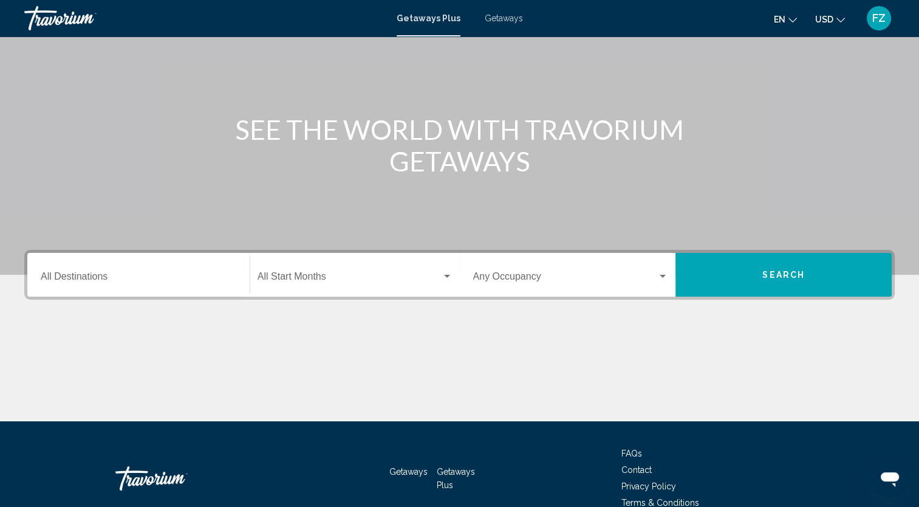
scroll to position [99, 0]
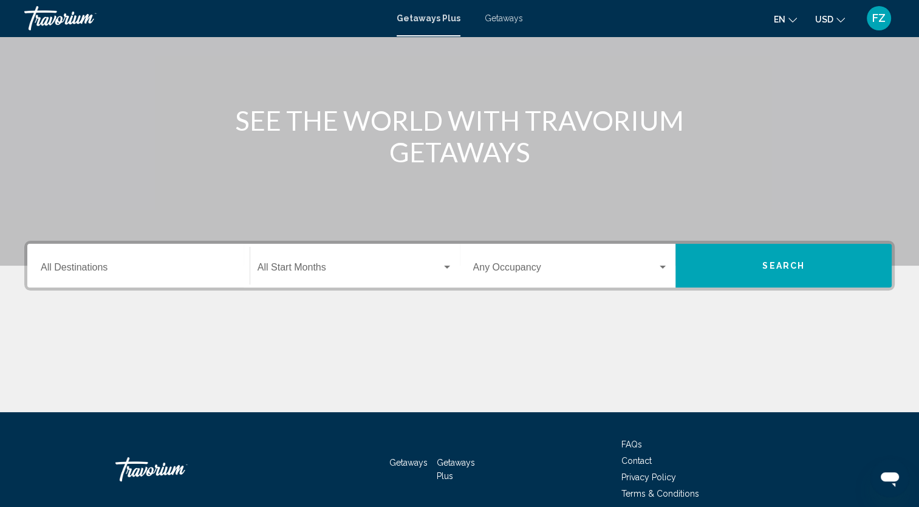
click at [154, 308] on div "Destination All Destinations Start Month All Start Months Occupancy Any Occupan…" at bounding box center [459, 326] width 919 height 171
click at [91, 257] on div "Destination All Destinations" at bounding box center [139, 266] width 196 height 38
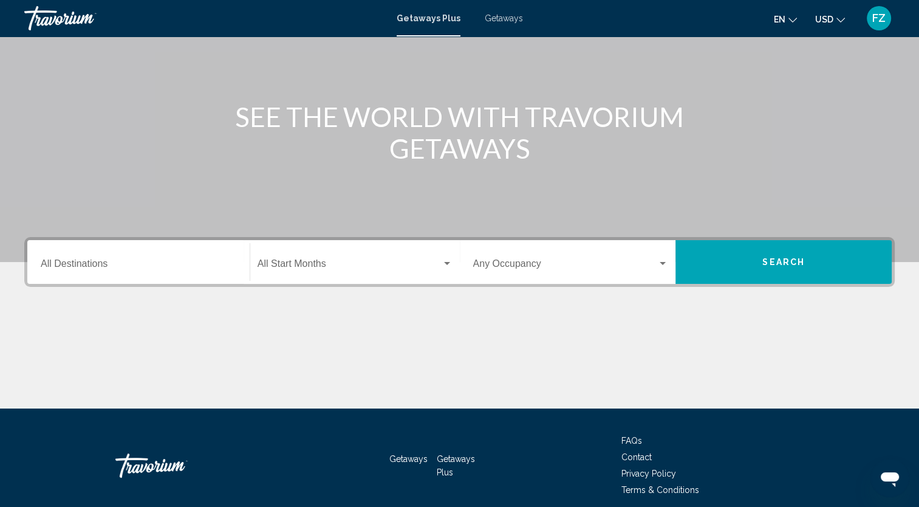
scroll to position [153, 0]
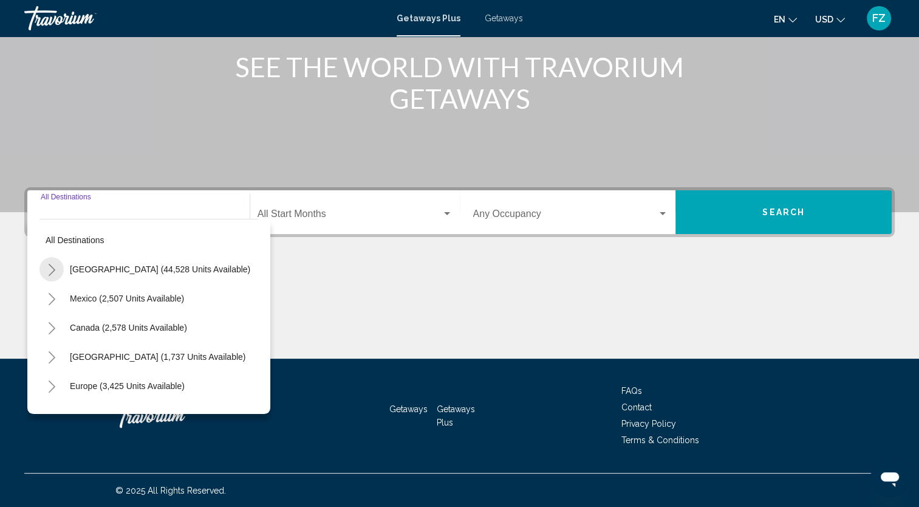
click at [52, 270] on icon "Toggle United States (44,528 units available)" at bounding box center [51, 270] width 9 height 12
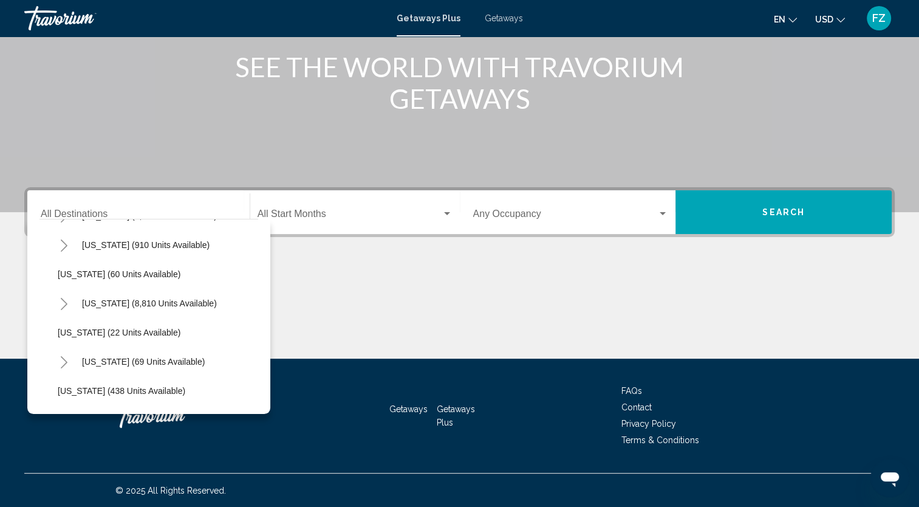
scroll to position [213, 0]
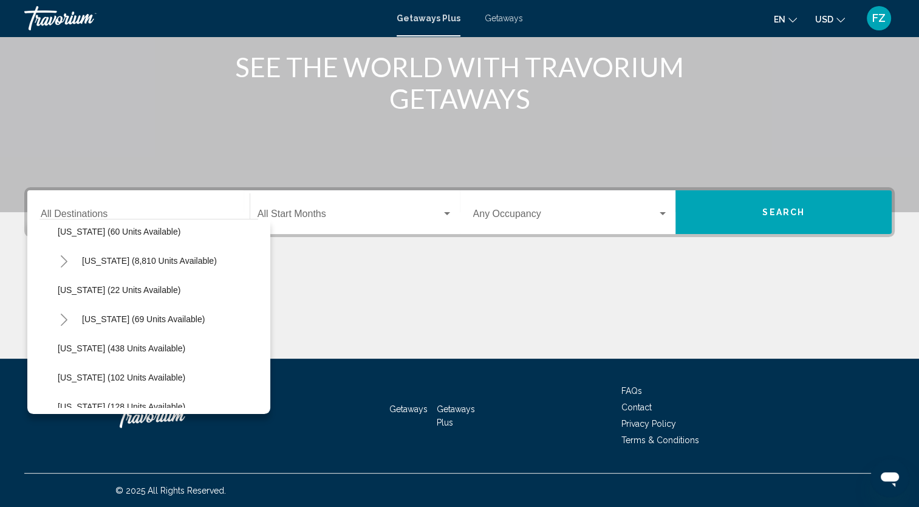
click at [40, 44] on button "Toggle United States (44,528 units available)" at bounding box center [52, 56] width 24 height 24
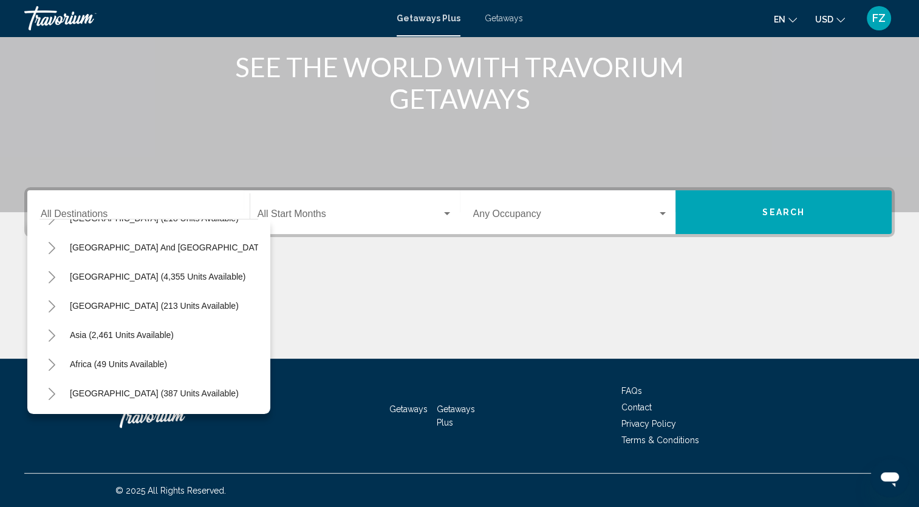
click at [40, 60] on button "Toggle United States (44,528 units available)" at bounding box center [52, 72] width 24 height 24
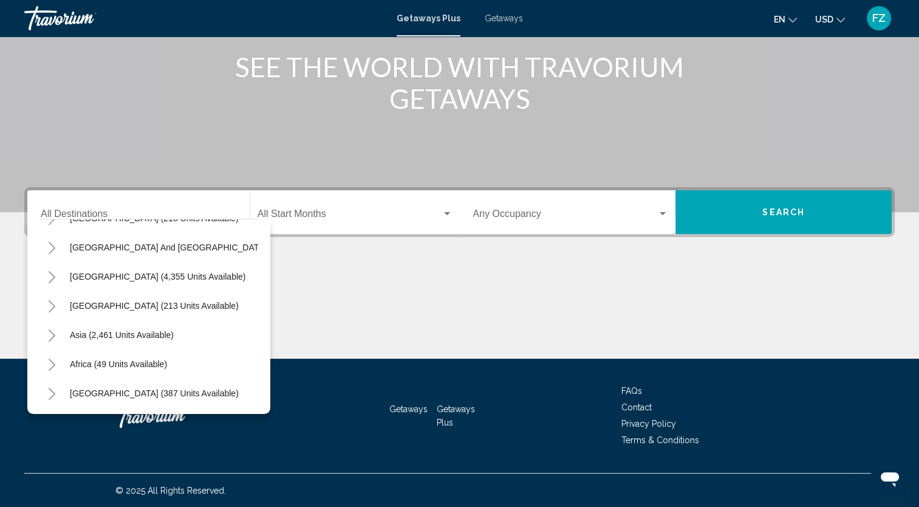
click at [40, 60] on button "Toggle United States (44,528 units available)" at bounding box center [52, 72] width 24 height 24
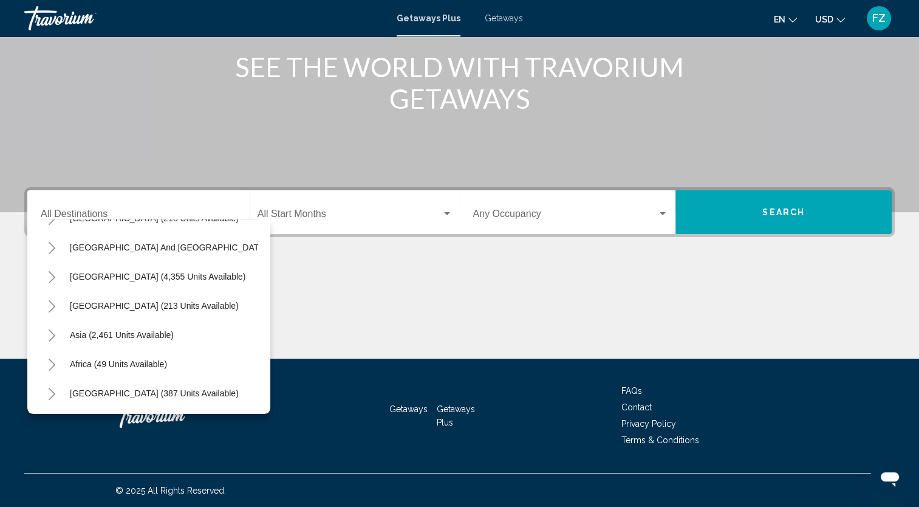
click at [40, 60] on button "Toggle United States (44,528 units available)" at bounding box center [52, 72] width 24 height 24
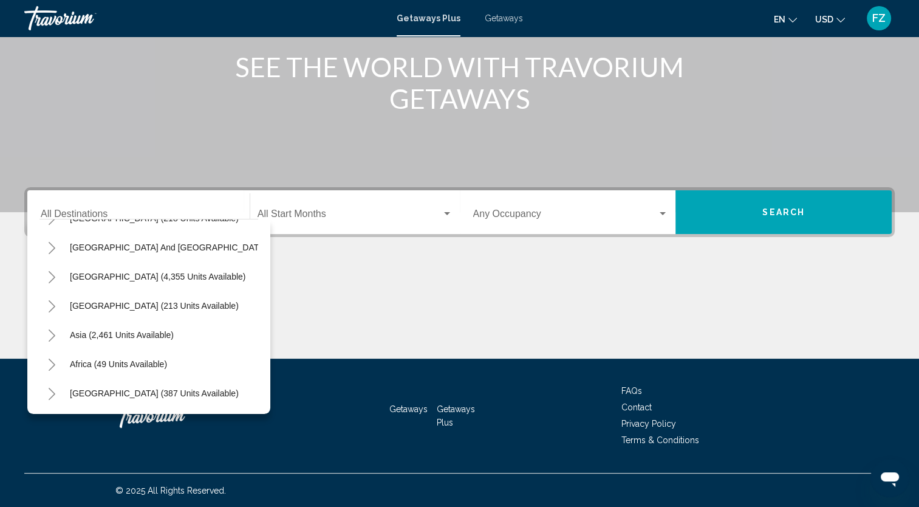
click at [40, 60] on button "Toggle United States (44,528 units available)" at bounding box center [52, 72] width 24 height 24
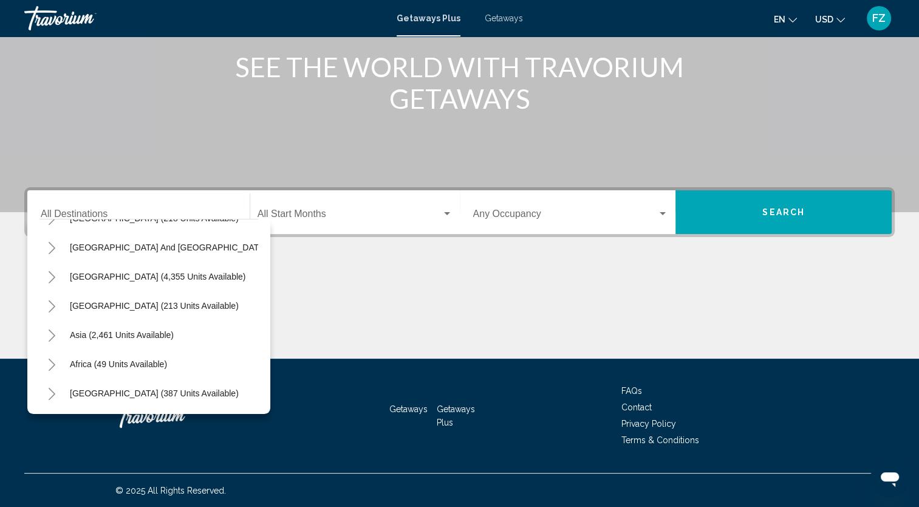
click at [40, 60] on button "Toggle United States (44,528 units available)" at bounding box center [52, 72] width 24 height 24
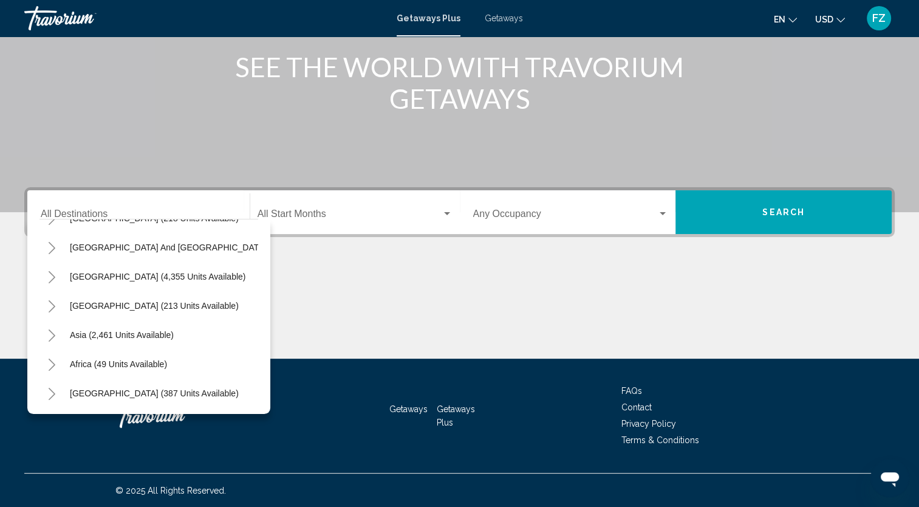
click at [40, 60] on button "Toggle United States (44,528 units available)" at bounding box center [52, 72] width 24 height 24
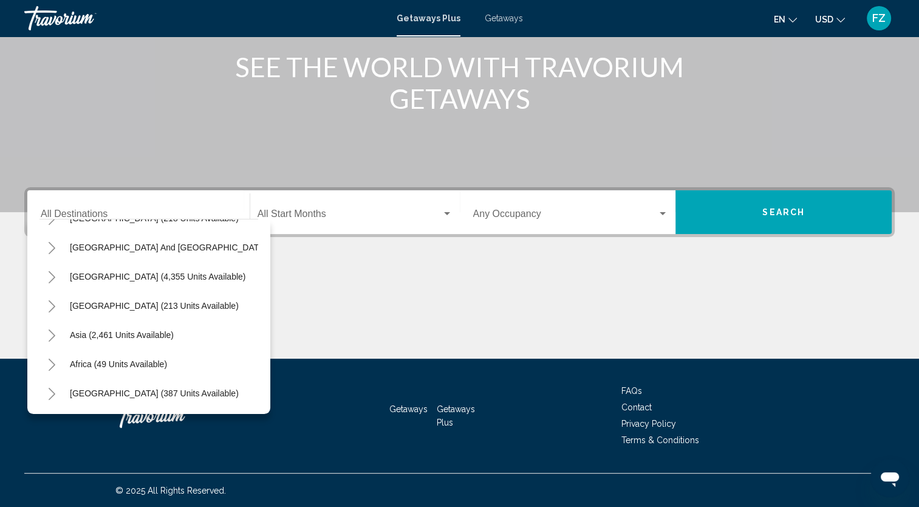
click at [40, 60] on button "Toggle United States (44,528 units available)" at bounding box center [52, 72] width 24 height 24
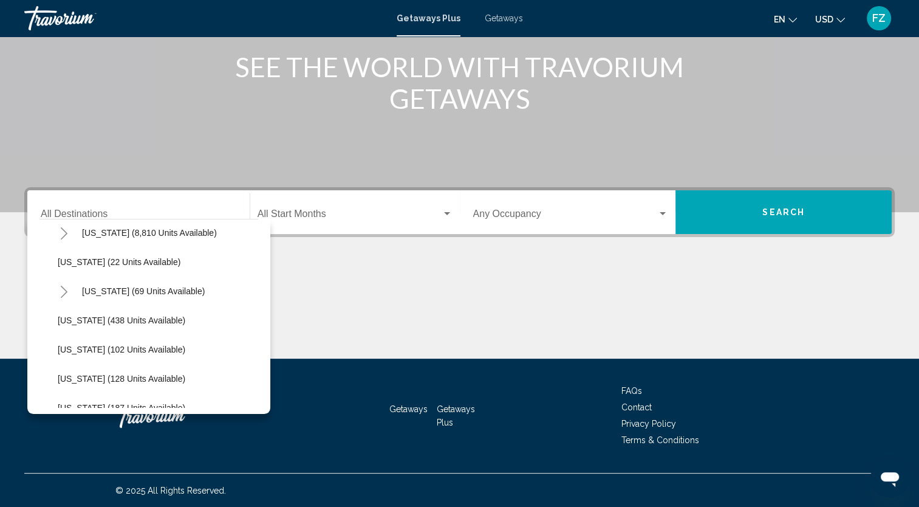
click at [40, 16] on button "Toggle United States (44,528 units available)" at bounding box center [52, 28] width 24 height 24
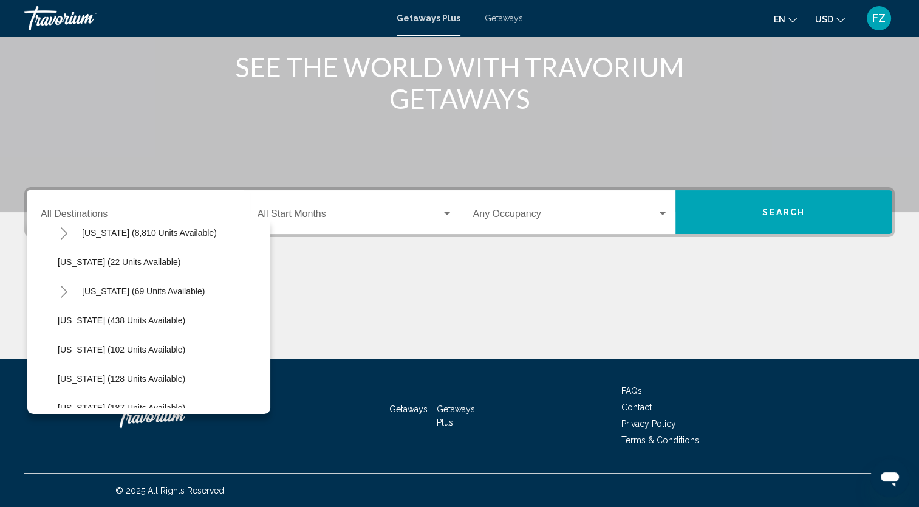
click at [40, 16] on button "Toggle United States (44,528 units available)" at bounding box center [52, 28] width 24 height 24
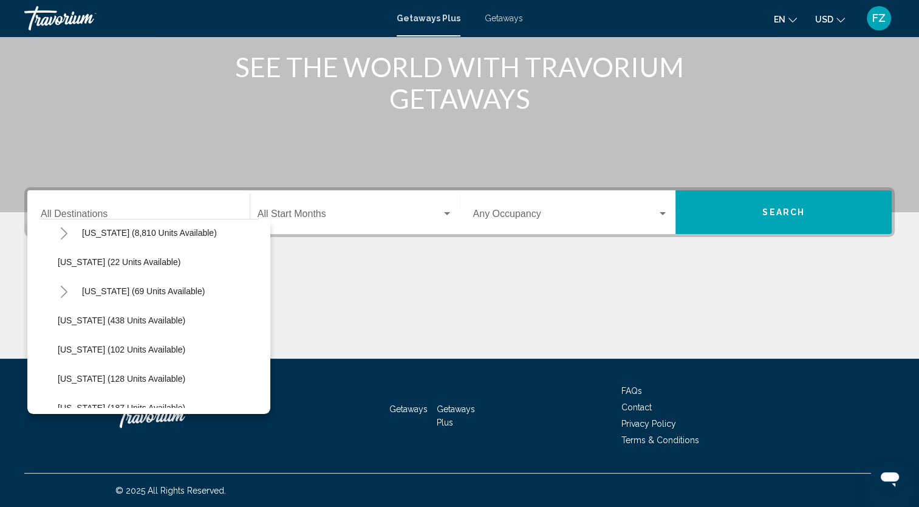
click at [40, 16] on button "Toggle United States (44,528 units available)" at bounding box center [52, 28] width 24 height 24
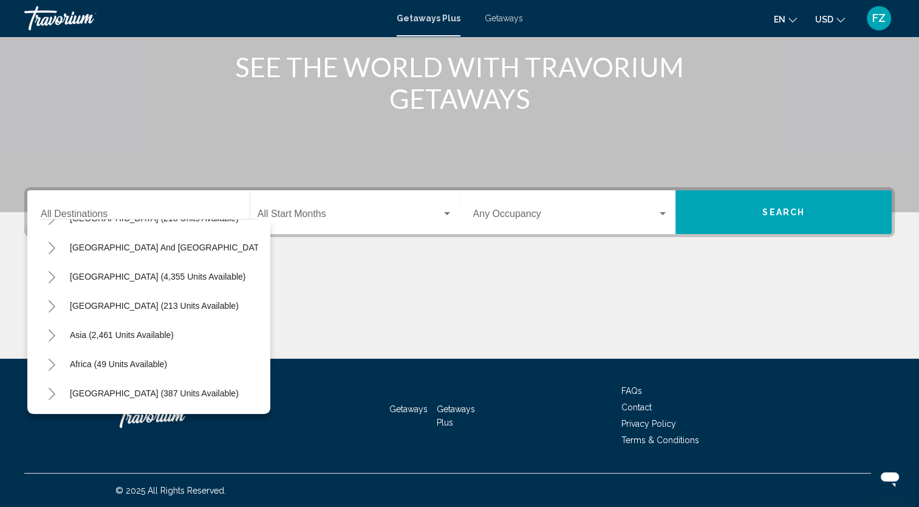
click at [40, 60] on button "Toggle United States (44,528 units available)" at bounding box center [52, 72] width 24 height 24
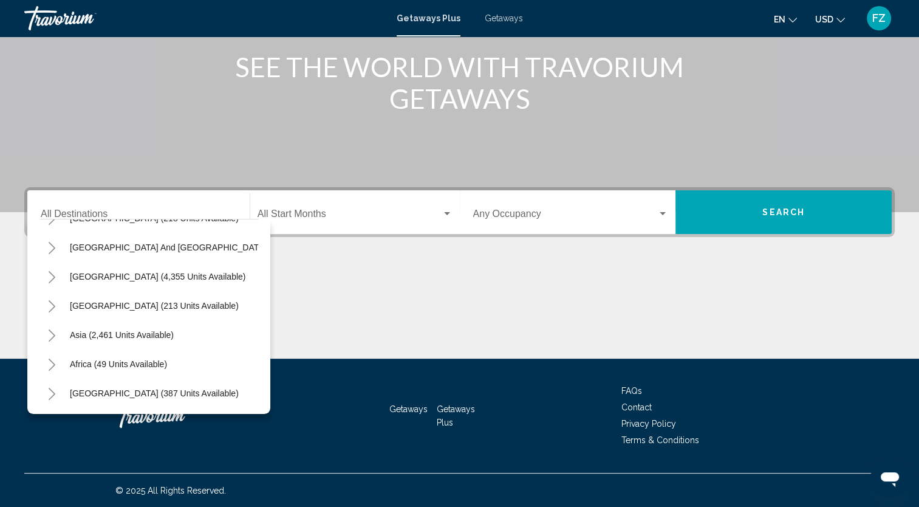
click at [40, 60] on button "Toggle United States (44,528 units available)" at bounding box center [52, 72] width 24 height 24
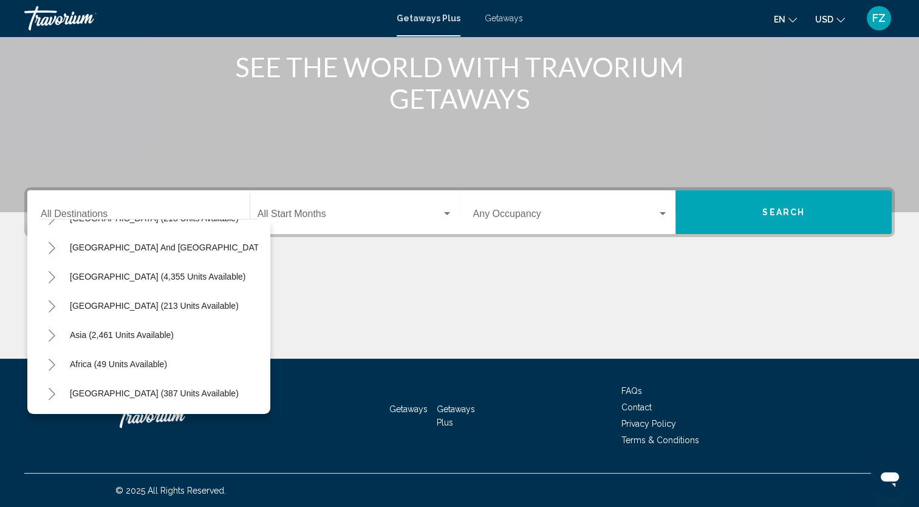
click at [40, 60] on button "Toggle United States (44,528 units available)" at bounding box center [52, 72] width 24 height 24
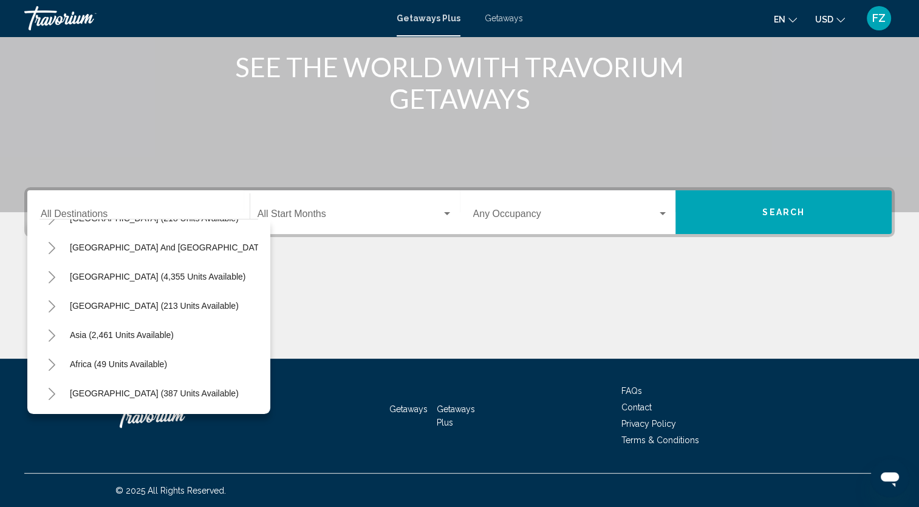
click at [40, 60] on button "Toggle United States (44,528 units available)" at bounding box center [52, 72] width 24 height 24
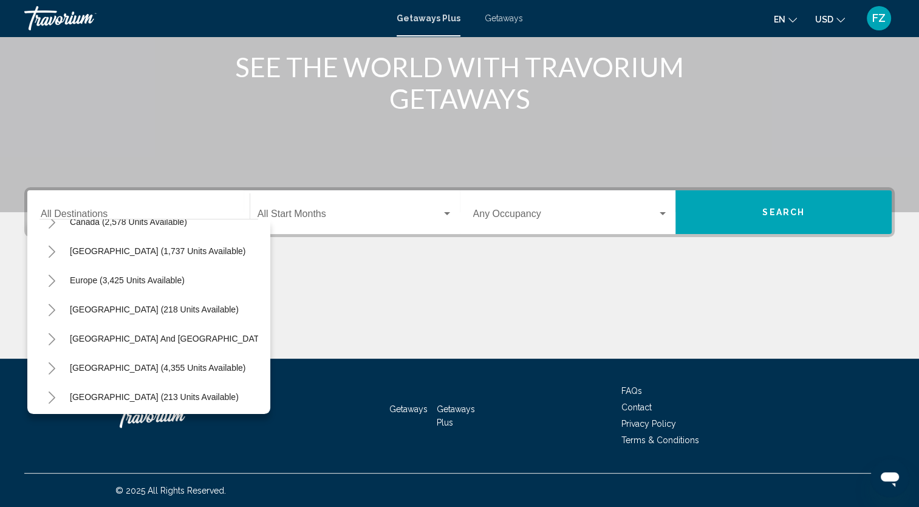
click at [40, 151] on button "Toggle United States (44,528 units available)" at bounding box center [52, 163] width 24 height 24
click at [40, 63] on button "Toggle United States (44,528 units available)" at bounding box center [52, 75] width 24 height 24
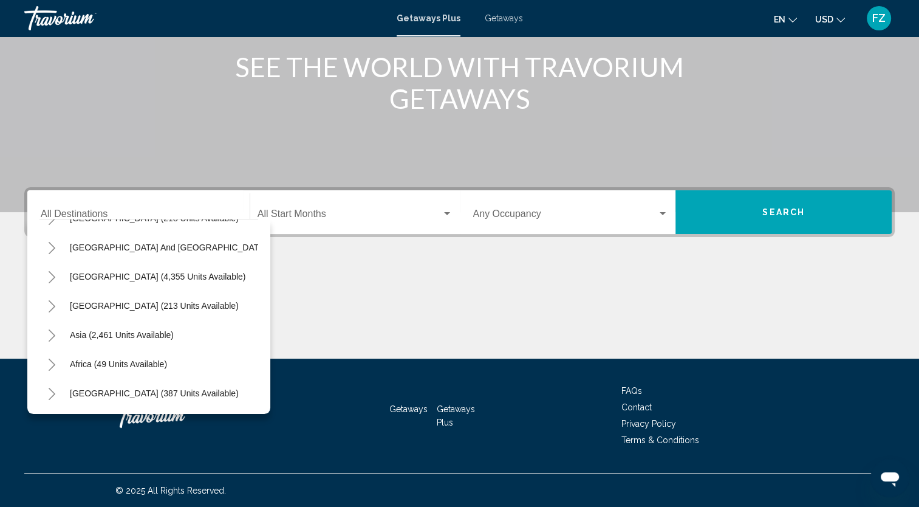
click at [40, 60] on button "Toggle United States (44,528 units available)" at bounding box center [52, 72] width 24 height 24
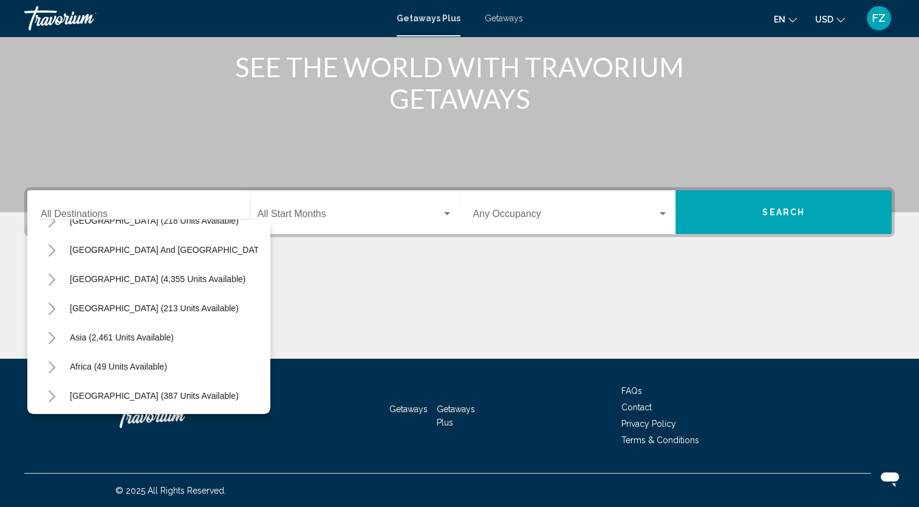
click at [40, 63] on button "Toggle United States (44,528 units available)" at bounding box center [52, 75] width 24 height 24
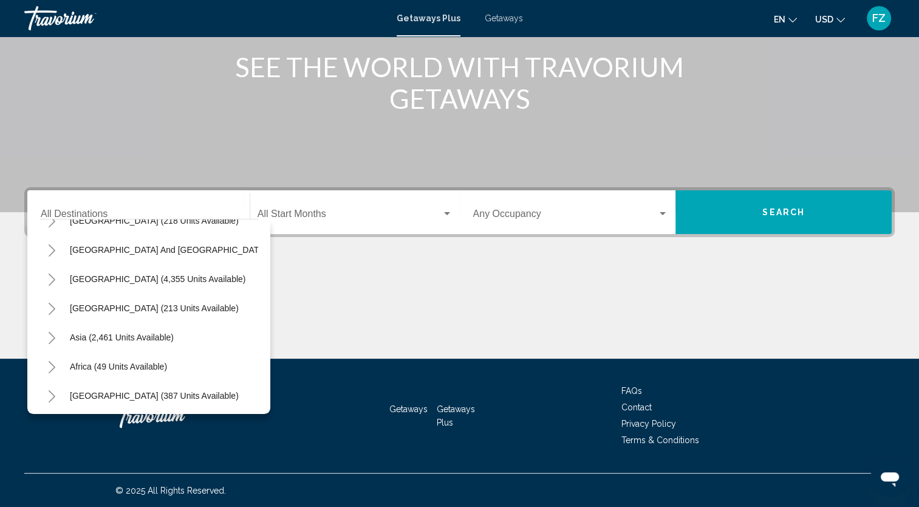
click at [40, 63] on button "Toggle United States (44,528 units available)" at bounding box center [52, 75] width 24 height 24
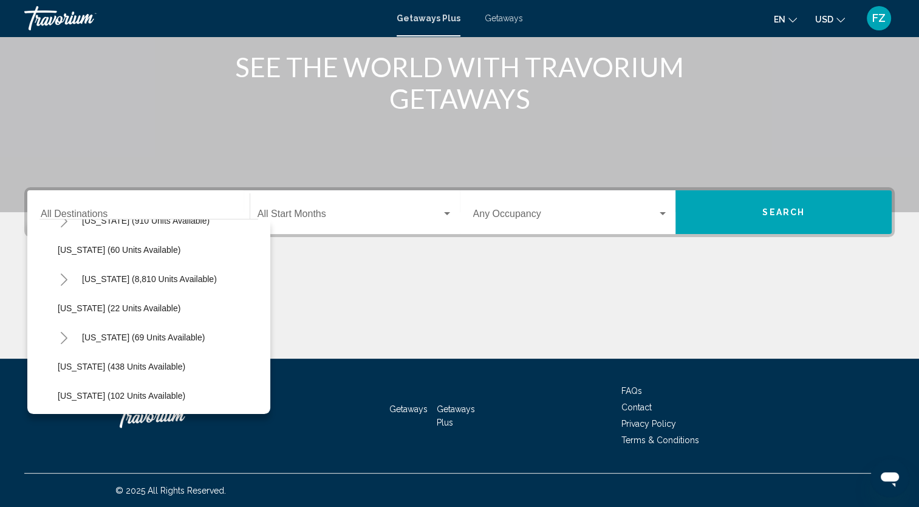
click at [40, 63] on button "Toggle United States (44,528 units available)" at bounding box center [52, 75] width 24 height 24
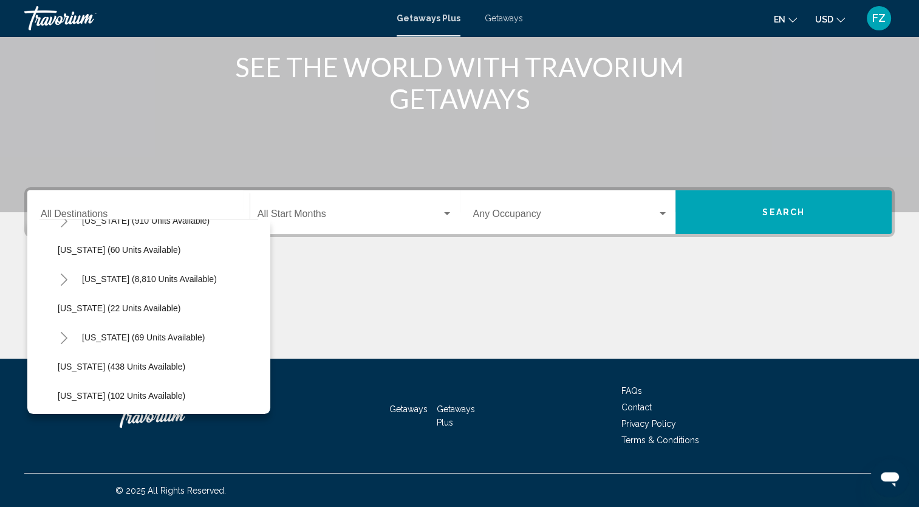
click at [40, 63] on button "Toggle United States (44,528 units available)" at bounding box center [52, 75] width 24 height 24
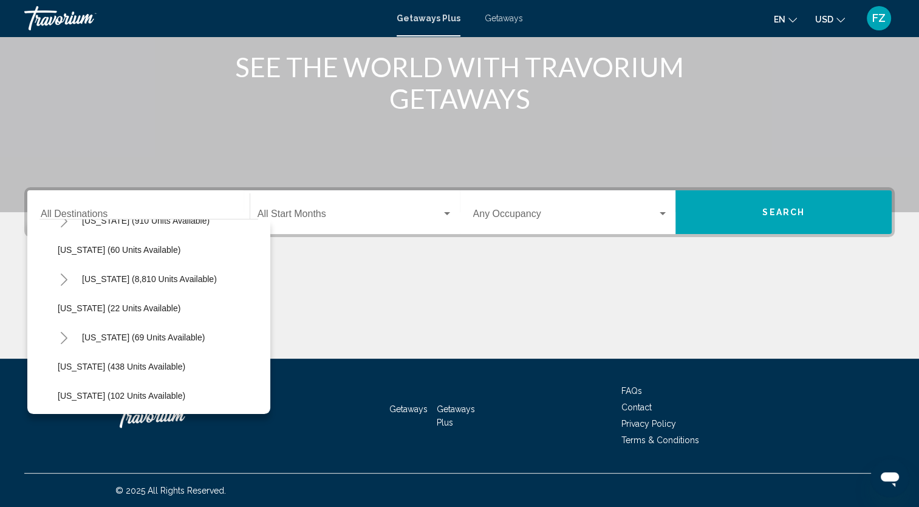
click at [40, 63] on button "Toggle United States (44,528 units available)" at bounding box center [52, 75] width 24 height 24
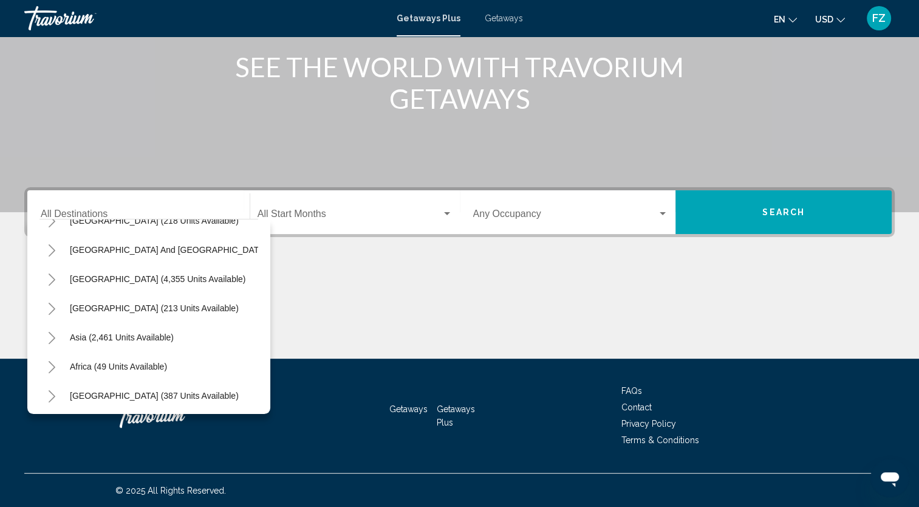
click at [40, 63] on button "Toggle United States (44,528 units available)" at bounding box center [52, 75] width 24 height 24
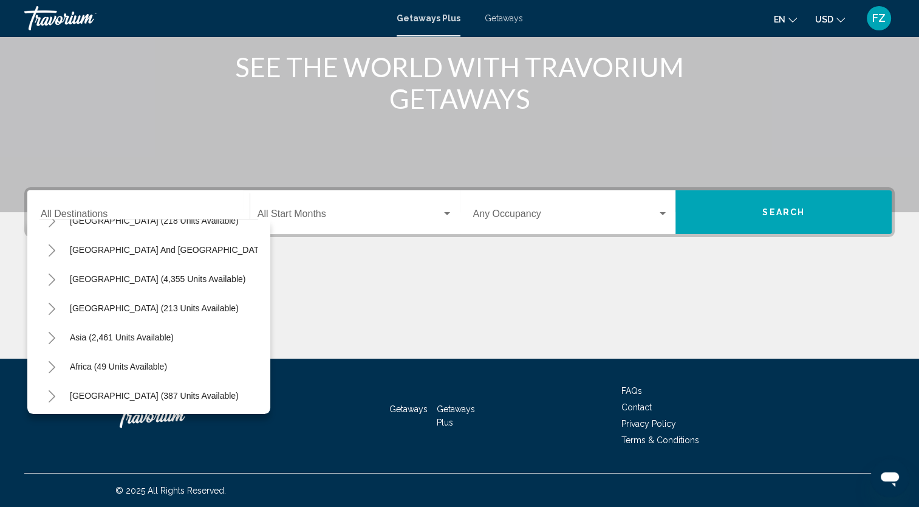
click at [40, 63] on button "Toggle United States (44,528 units available)" at bounding box center [52, 75] width 24 height 24
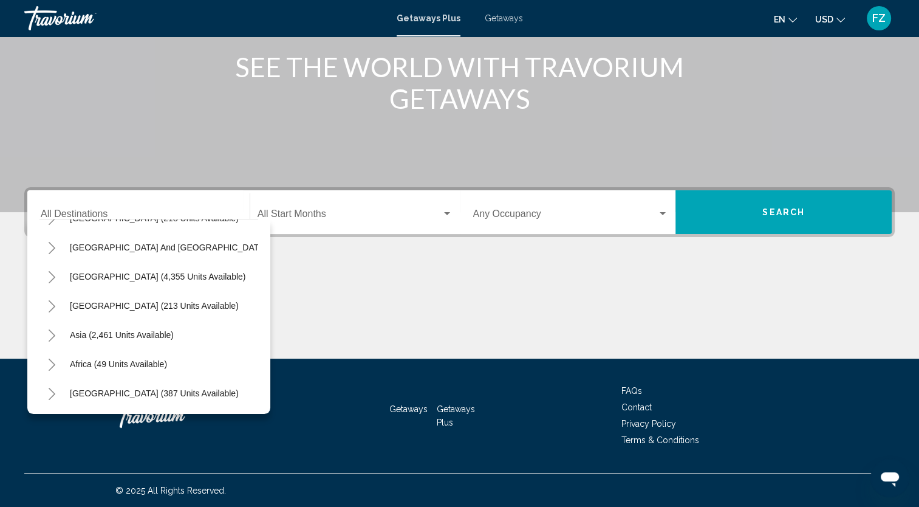
click at [40, 60] on button "Toggle United States (44,528 units available)" at bounding box center [52, 72] width 24 height 24
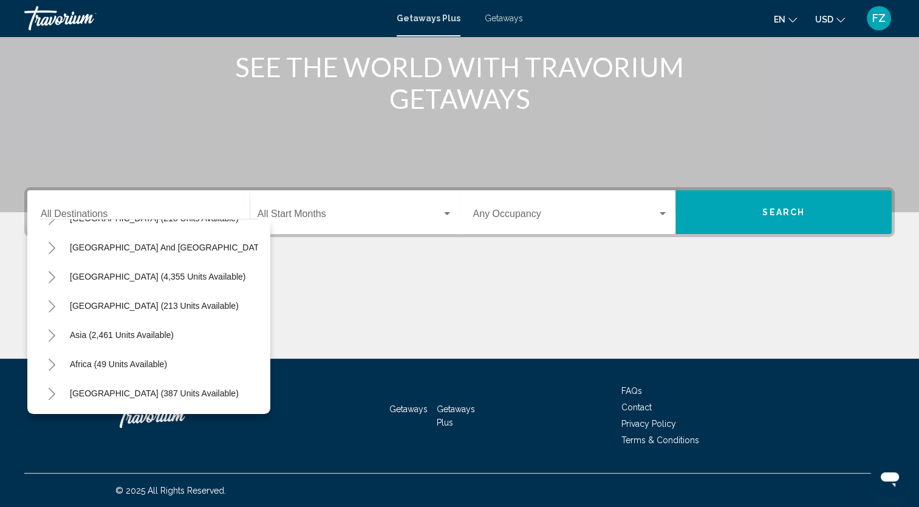
click at [40, 60] on button "Toggle United States (44,528 units available)" at bounding box center [52, 72] width 24 height 24
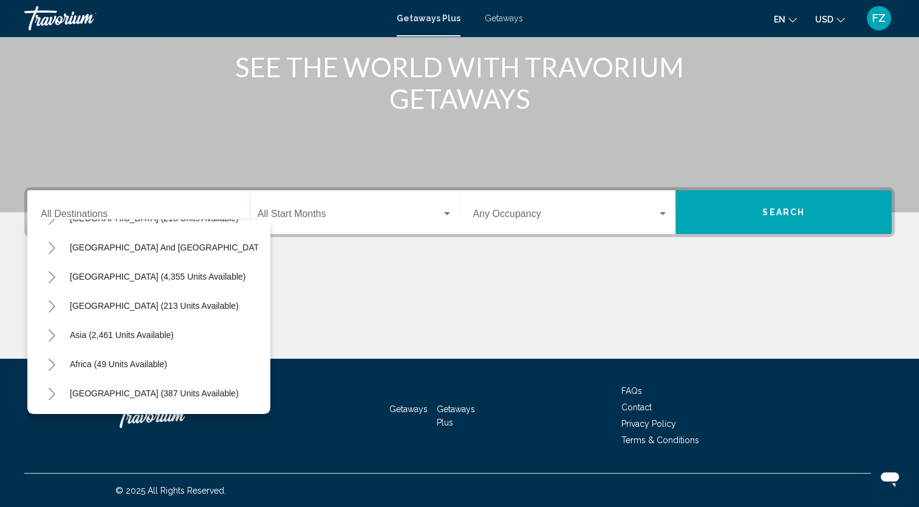
click at [40, 60] on button "Toggle United States (44,528 units available)" at bounding box center [52, 72] width 24 height 24
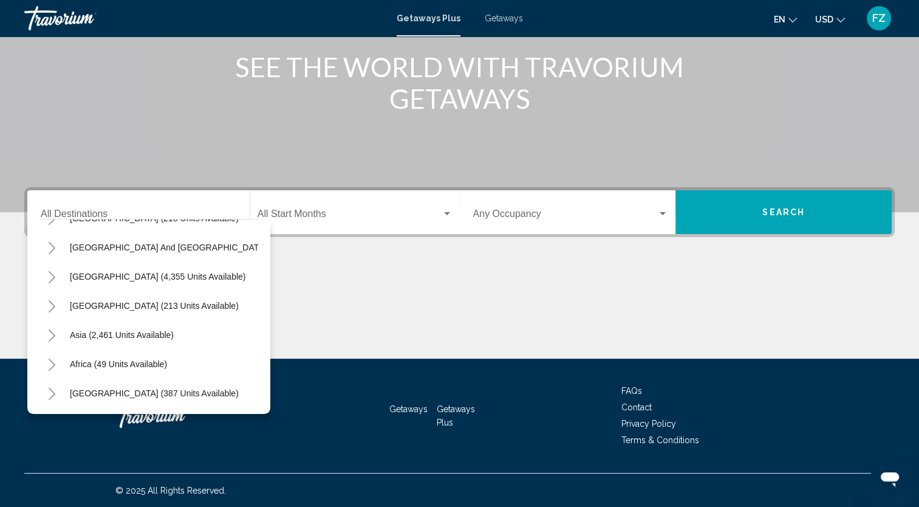
click at [40, 60] on button "Toggle United States (44,528 units available)" at bounding box center [52, 72] width 24 height 24
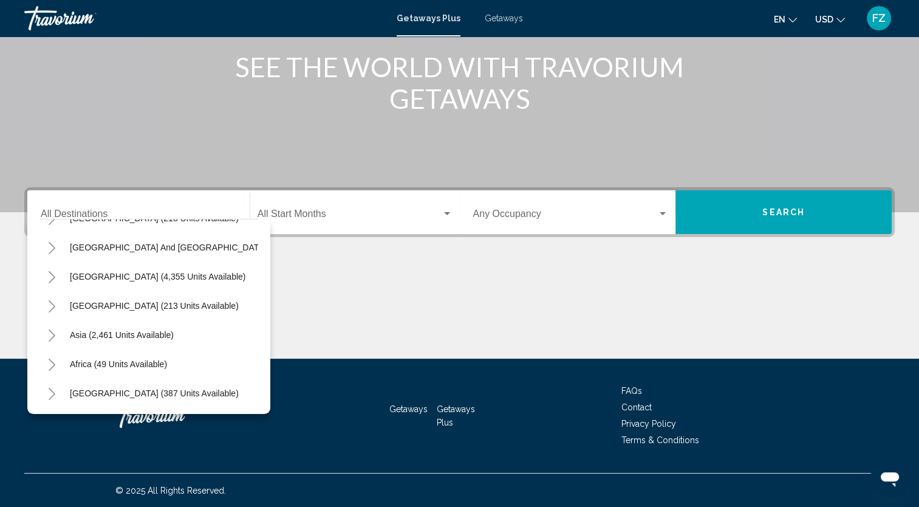
click at [40, 60] on button "Toggle United States (44,528 units available)" at bounding box center [52, 72] width 24 height 24
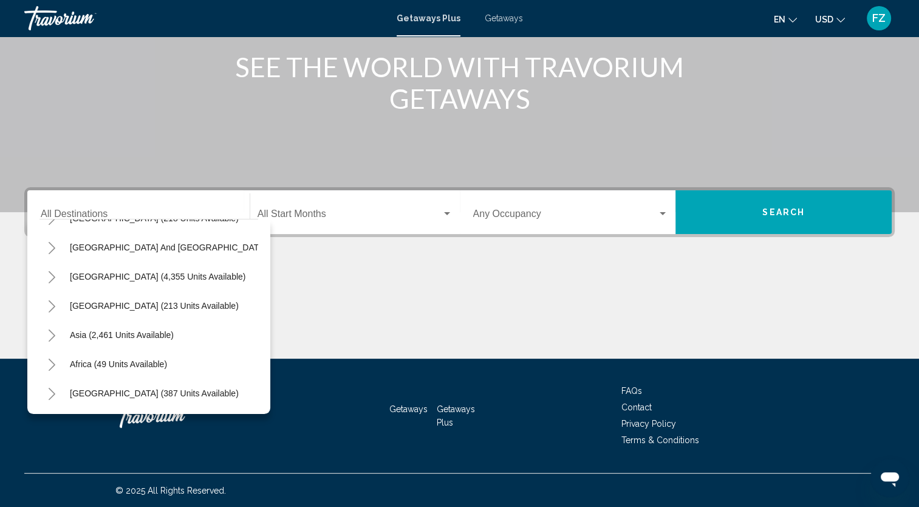
click at [40, 60] on button "Toggle United States (44,528 units available)" at bounding box center [52, 72] width 24 height 24
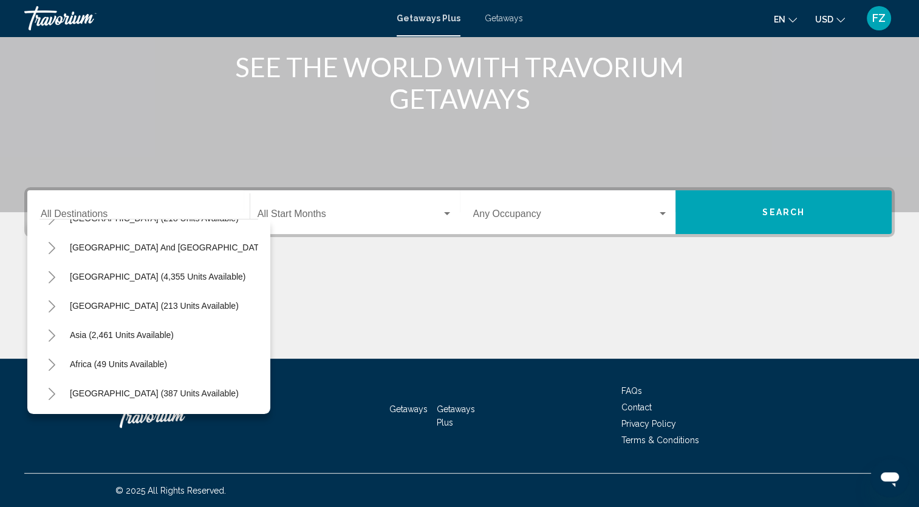
click at [40, 60] on button "Toggle United States (44,528 units available)" at bounding box center [52, 72] width 24 height 24
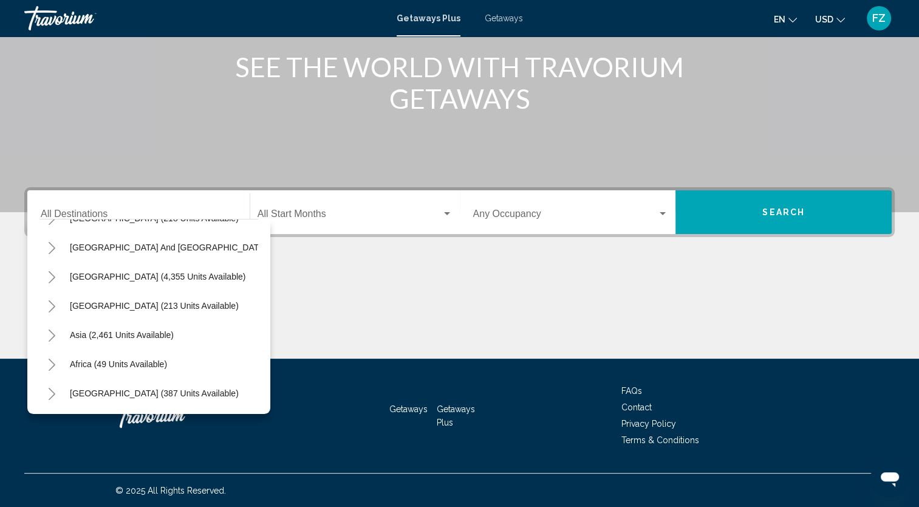
click at [40, 60] on button "Toggle United States (44,528 units available)" at bounding box center [52, 72] width 24 height 24
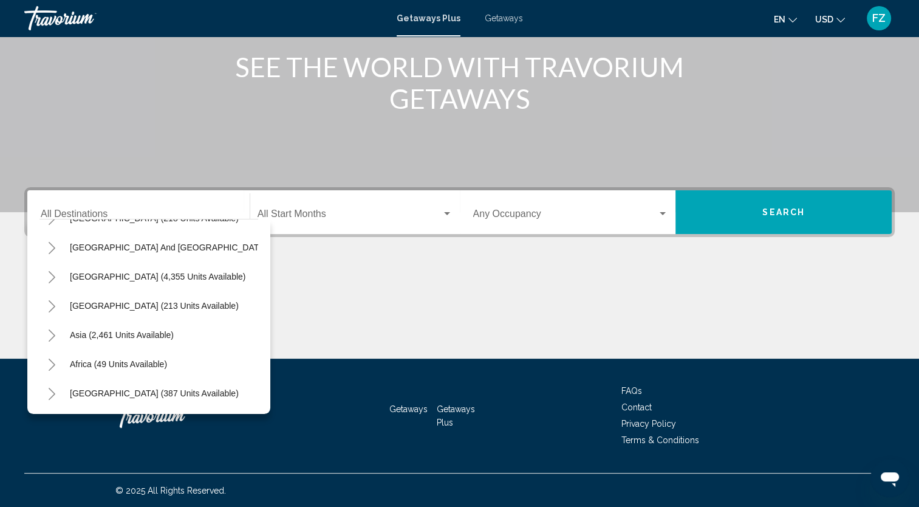
click at [40, 60] on button "Toggle United States (44,528 units available)" at bounding box center [52, 72] width 24 height 24
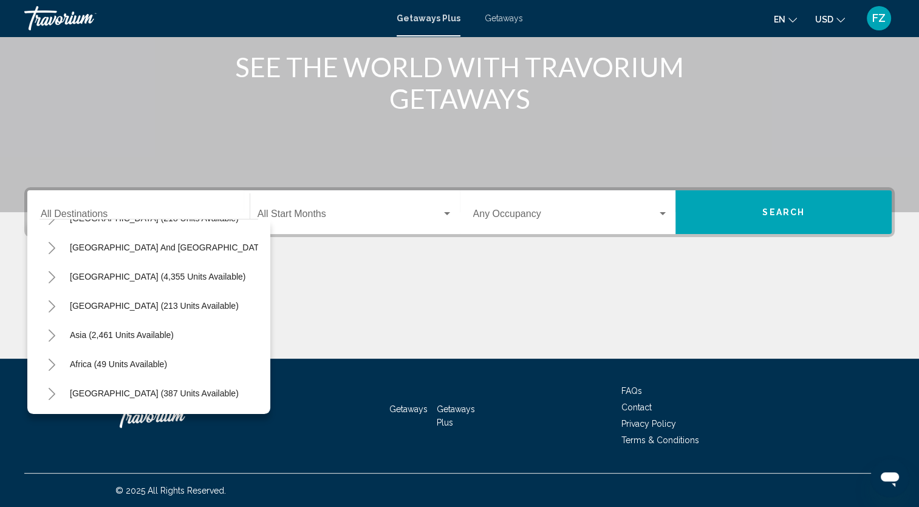
click at [40, 60] on button "Toggle United States (44,528 units available)" at bounding box center [52, 72] width 24 height 24
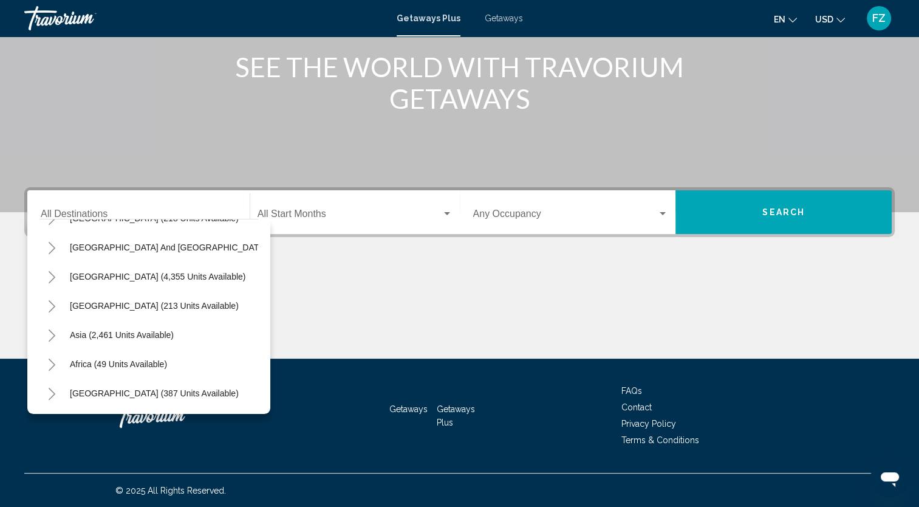
click at [40, 60] on button "Toggle United States (44,528 units available)" at bounding box center [52, 72] width 24 height 24
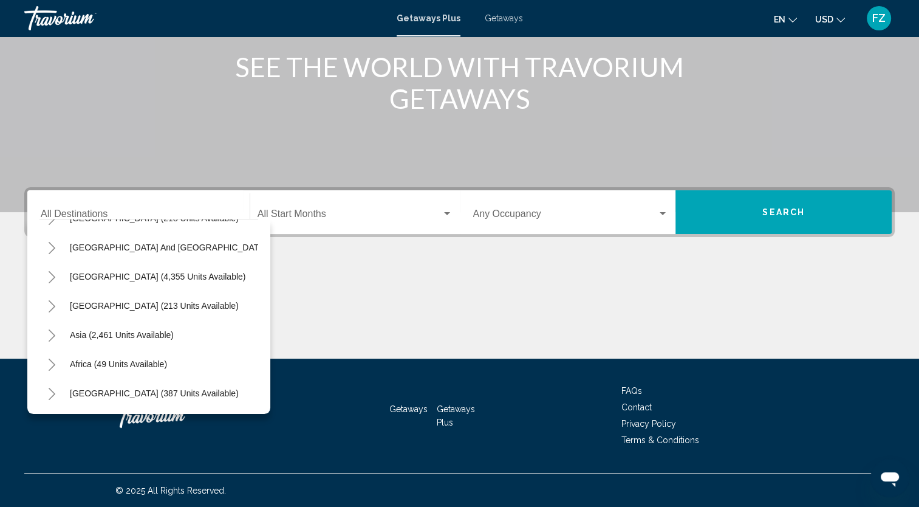
click at [40, 60] on button "Toggle United States (44,528 units available)" at bounding box center [52, 72] width 24 height 24
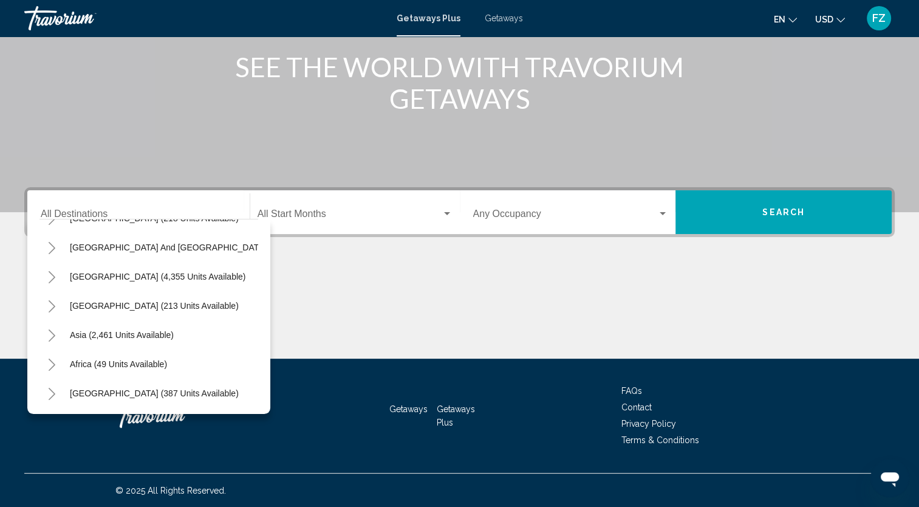
click at [40, 60] on button "Toggle United States (44,528 units available)" at bounding box center [52, 72] width 24 height 24
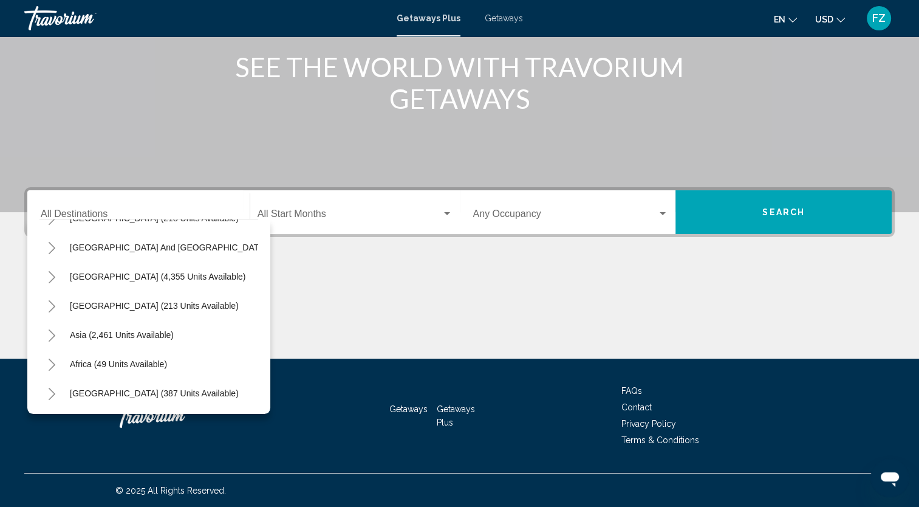
click at [40, 60] on button "Toggle United States (44,528 units available)" at bounding box center [52, 72] width 24 height 24
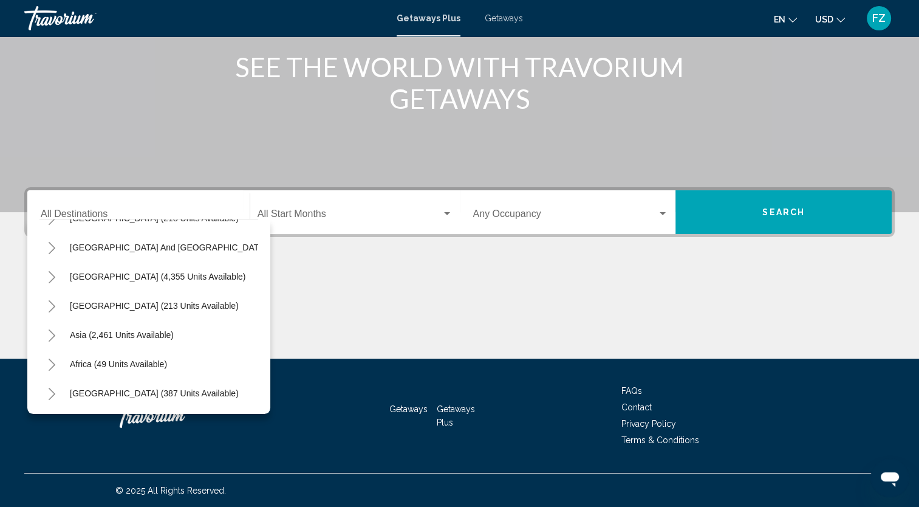
click at [40, 60] on button "Toggle United States (44,528 units available)" at bounding box center [52, 72] width 24 height 24
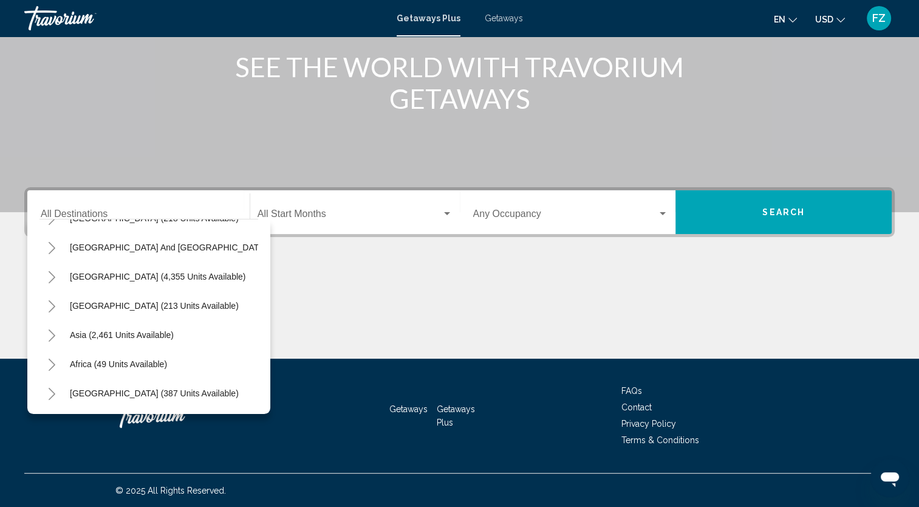
click at [40, 60] on button "Toggle United States (44,528 units available)" at bounding box center [52, 72] width 24 height 24
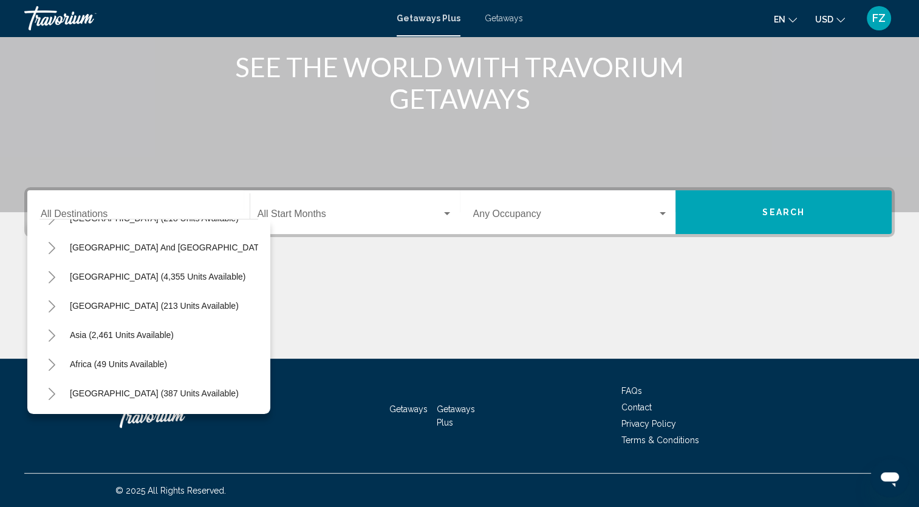
click at [40, 60] on button "Toggle United States (44,528 units available)" at bounding box center [52, 72] width 24 height 24
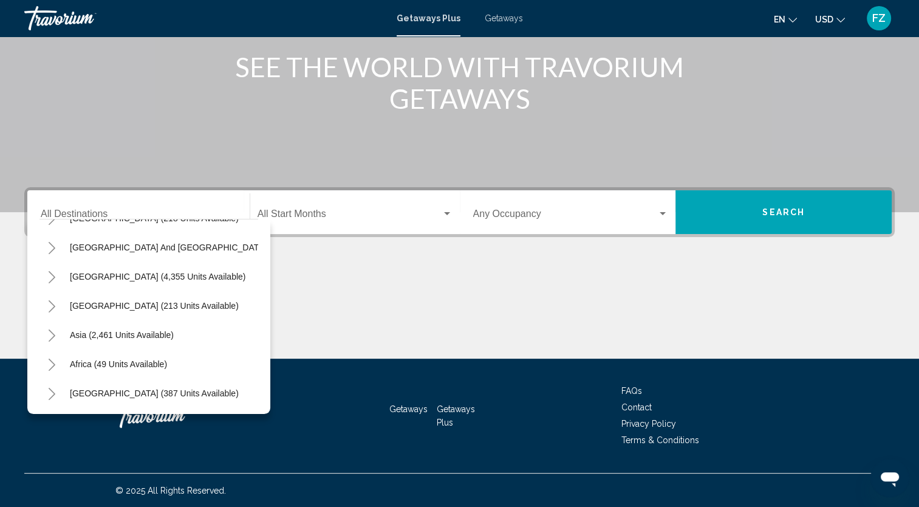
click at [40, 60] on button "Toggle United States (44,528 units available)" at bounding box center [52, 72] width 24 height 24
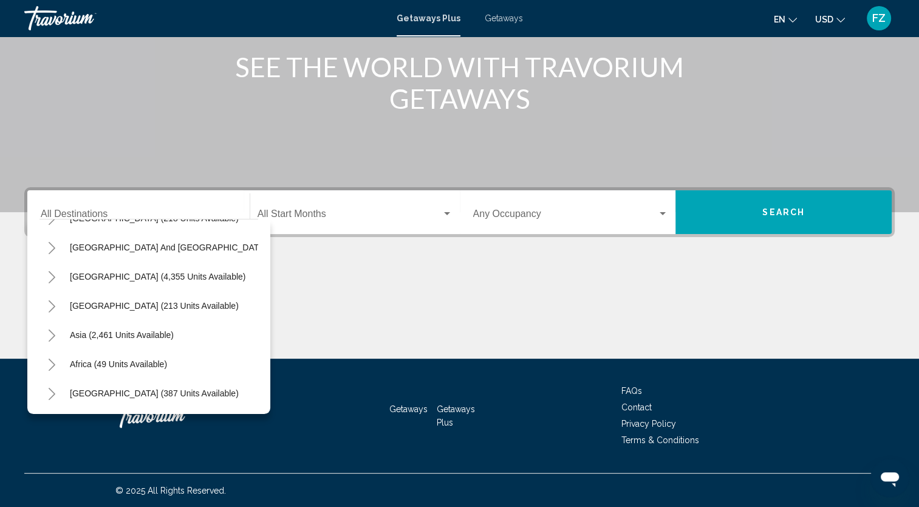
click at [40, 60] on button "Toggle United States (44,528 units available)" at bounding box center [52, 72] width 24 height 24
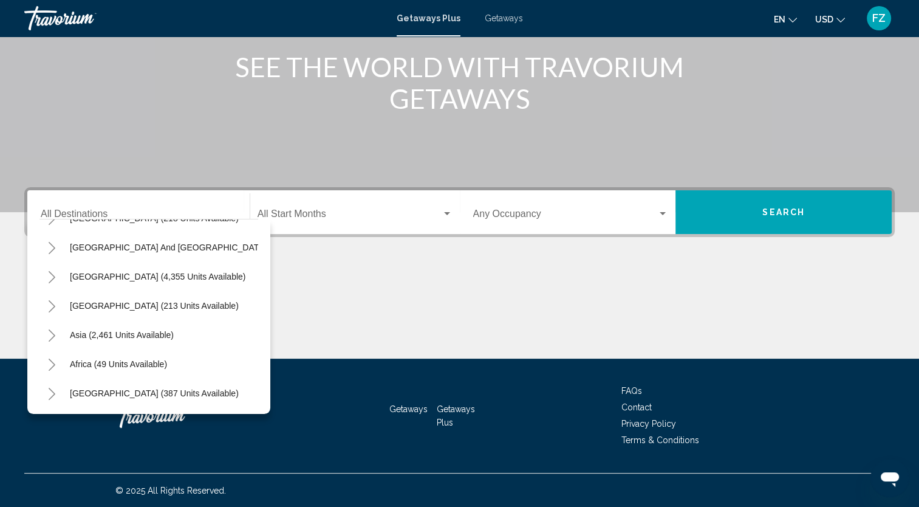
click at [40, 60] on button "Toggle United States (44,528 units available)" at bounding box center [52, 72] width 24 height 24
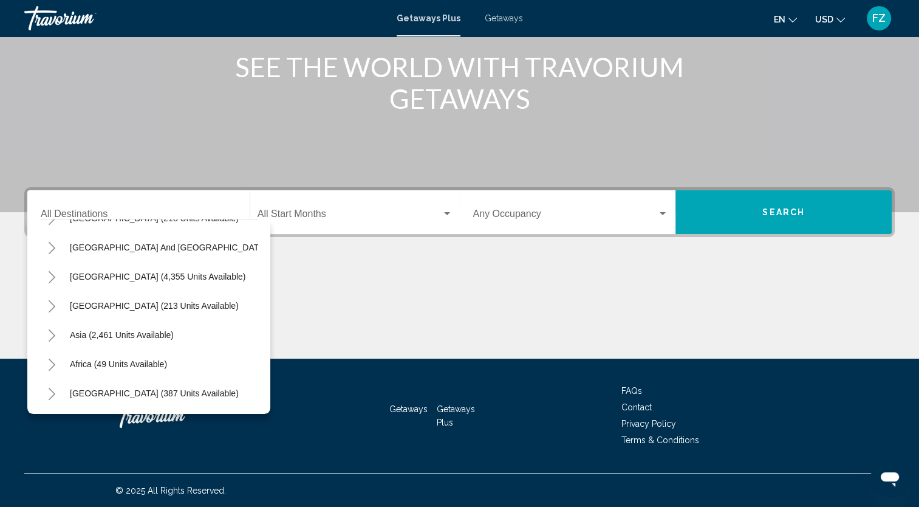
click at [40, 60] on button "Toggle United States (44,528 units available)" at bounding box center [52, 72] width 24 height 24
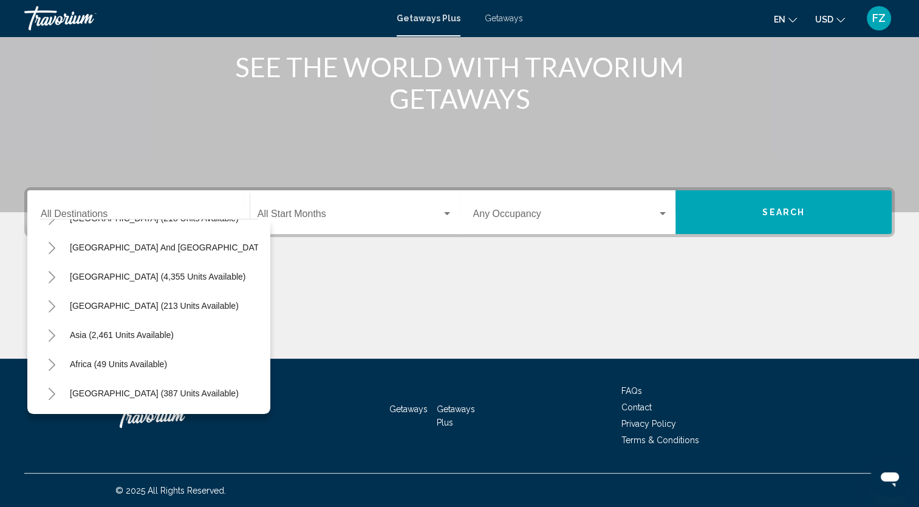
click at [40, 60] on button "Toggle United States (44,528 units available)" at bounding box center [52, 72] width 24 height 24
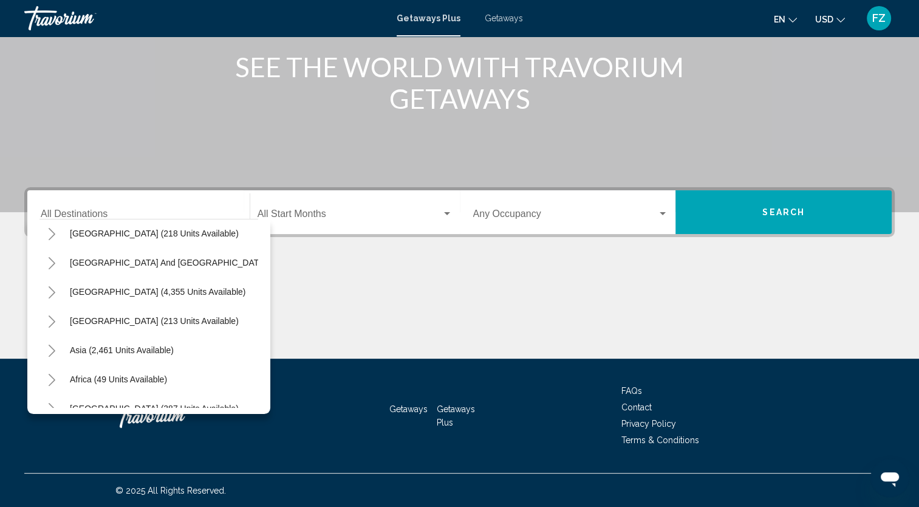
click at [40, 75] on button "Toggle United States (44,528 units available)" at bounding box center [52, 87] width 24 height 24
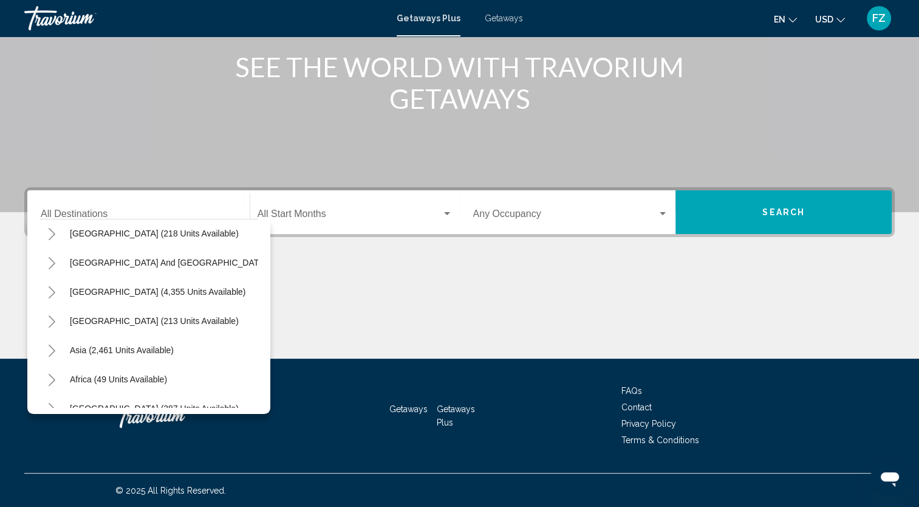
click at [40, 75] on button "Toggle United States (44,528 units available)" at bounding box center [52, 87] width 24 height 24
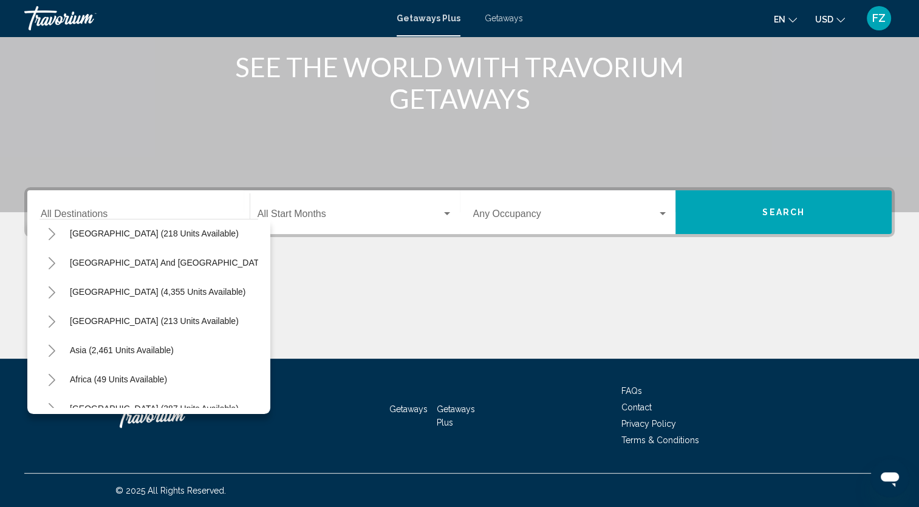
click at [40, 75] on button "Toggle United States (44,528 units available)" at bounding box center [52, 87] width 24 height 24
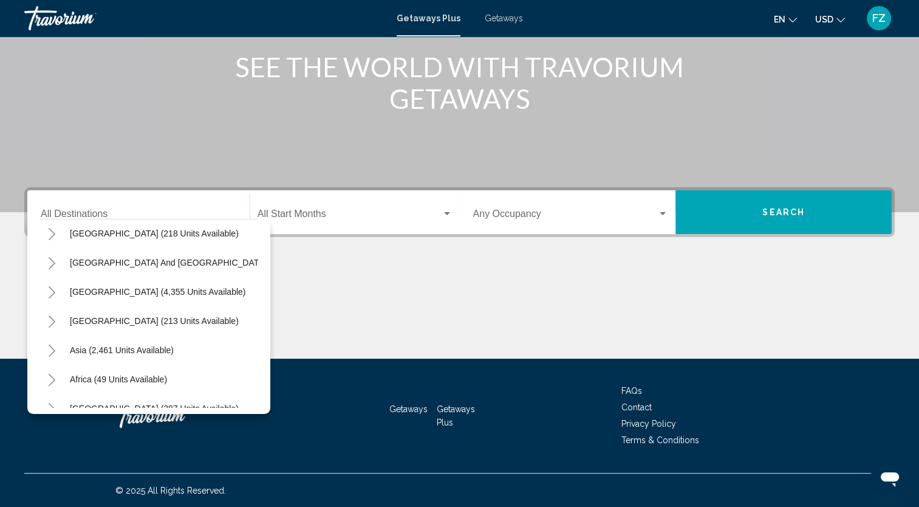
click at [40, 75] on button "Toggle United States (44,528 units available)" at bounding box center [52, 87] width 24 height 24
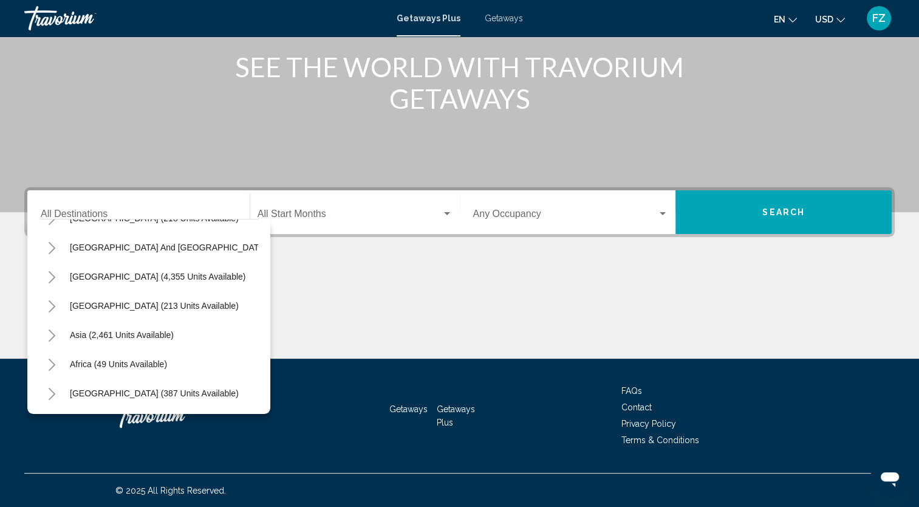
click at [40, 60] on button "Toggle United States (44,528 units available)" at bounding box center [52, 72] width 24 height 24
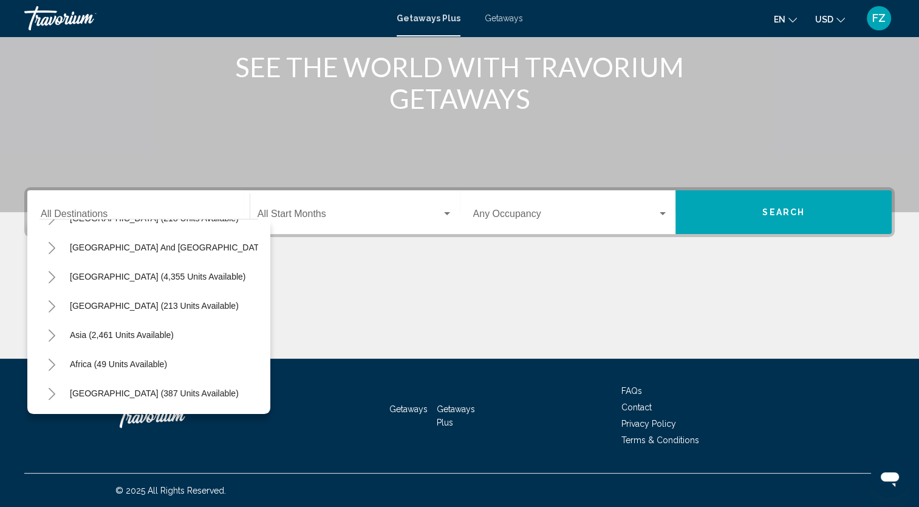
click at [40, 60] on button "Toggle United States (44,528 units available)" at bounding box center [52, 72] width 24 height 24
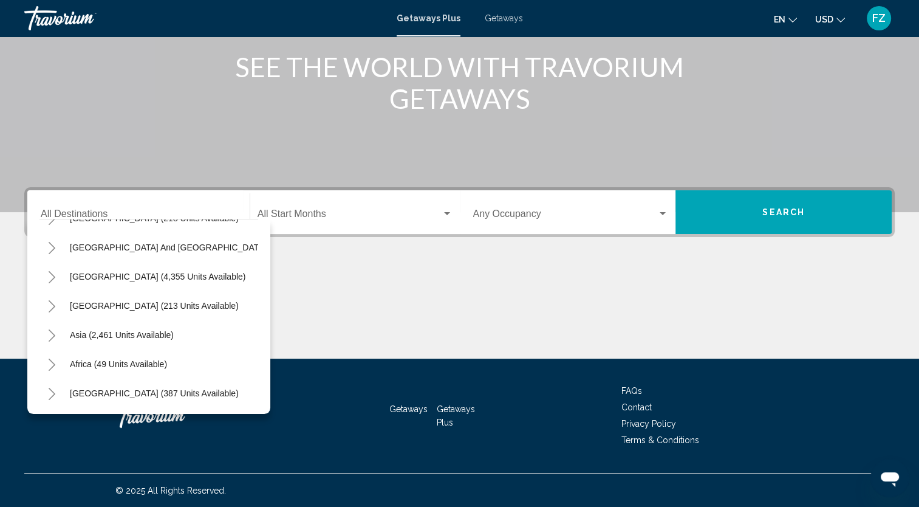
click at [40, 60] on button "Toggle United States (44,528 units available)" at bounding box center [52, 72] width 24 height 24
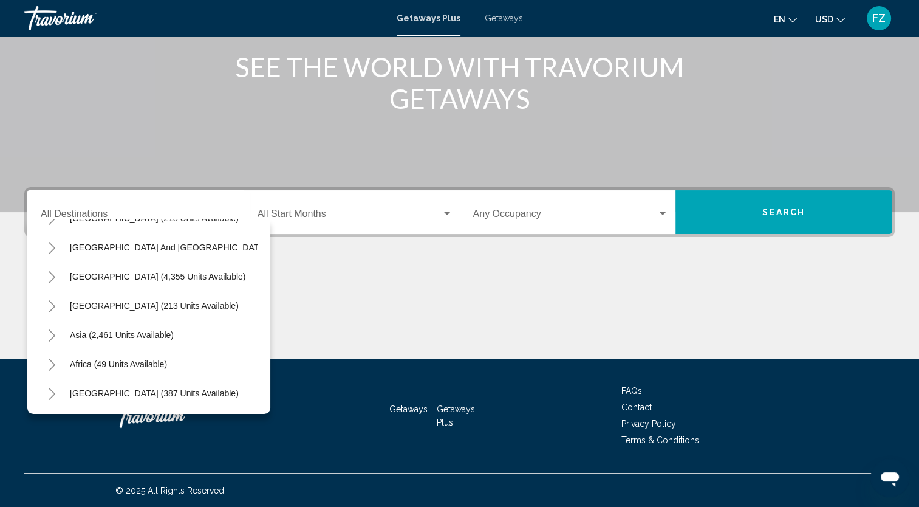
click at [40, 60] on button "Toggle United States (44,528 units available)" at bounding box center [52, 72] width 24 height 24
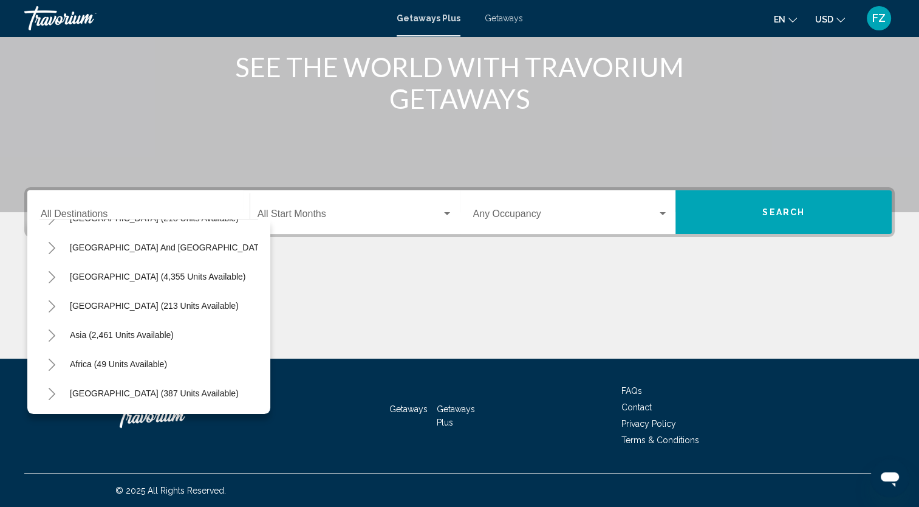
click at [40, 60] on button "Toggle United States (44,528 units available)" at bounding box center [52, 72] width 24 height 24
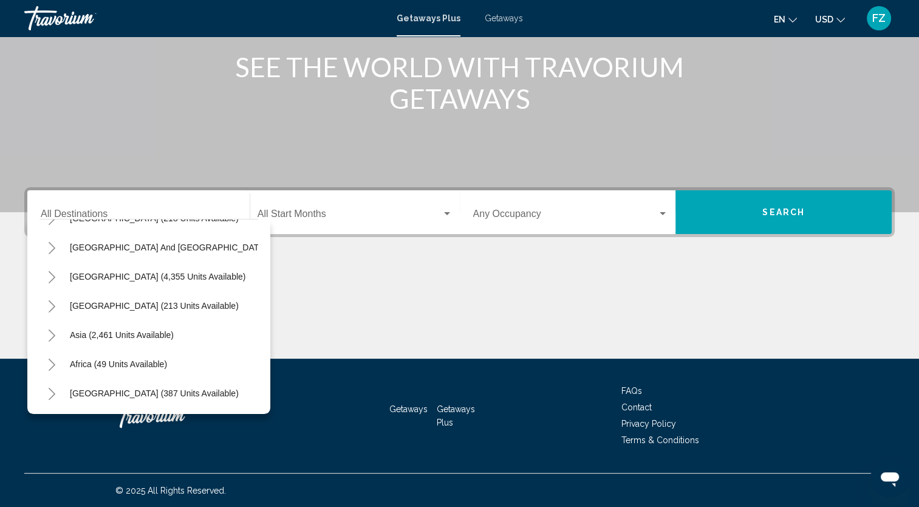
click at [40, 60] on button "Toggle United States (44,528 units available)" at bounding box center [52, 72] width 24 height 24
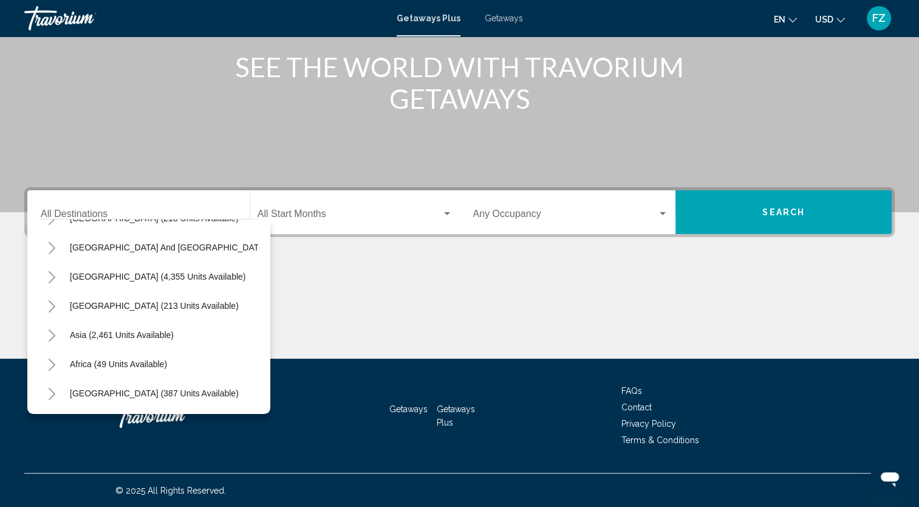
click at [40, 60] on button "Toggle United States (44,528 units available)" at bounding box center [52, 72] width 24 height 24
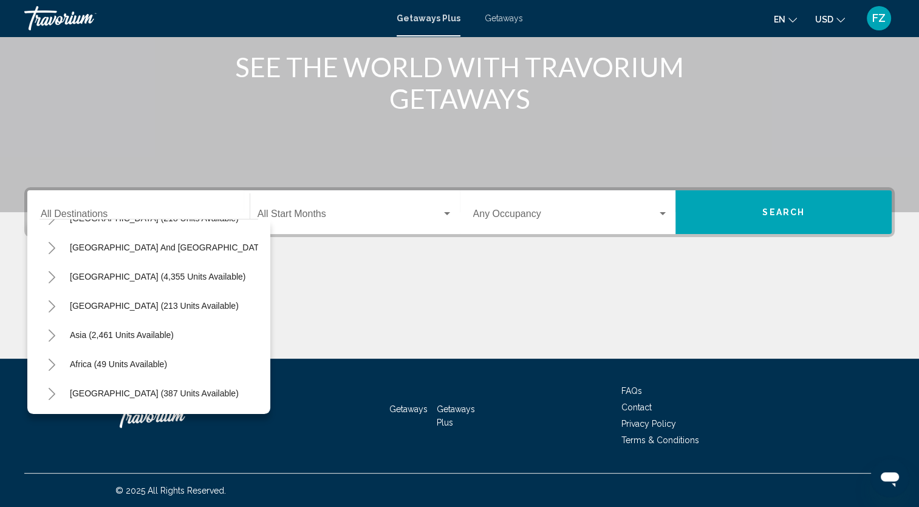
click at [40, 60] on button "Toggle United States (44,528 units available)" at bounding box center [52, 72] width 24 height 24
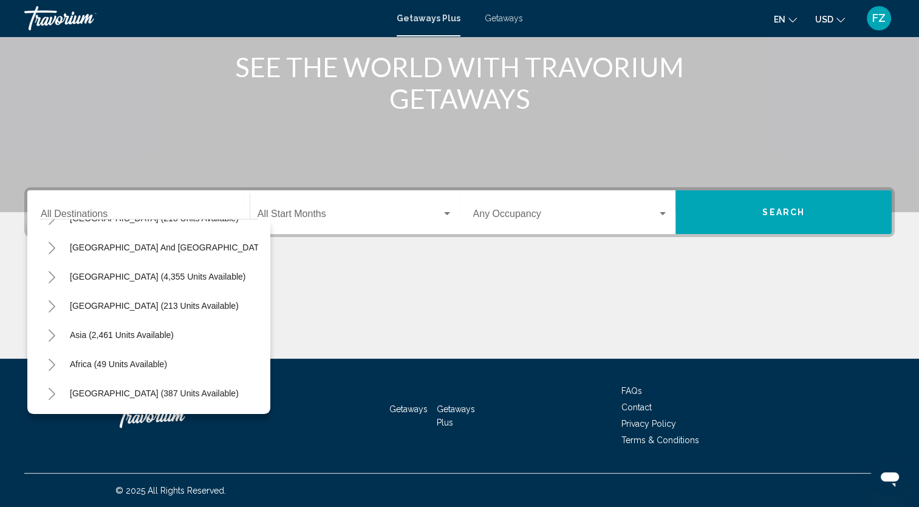
click at [40, 60] on button "Toggle United States (44,528 units available)" at bounding box center [52, 72] width 24 height 24
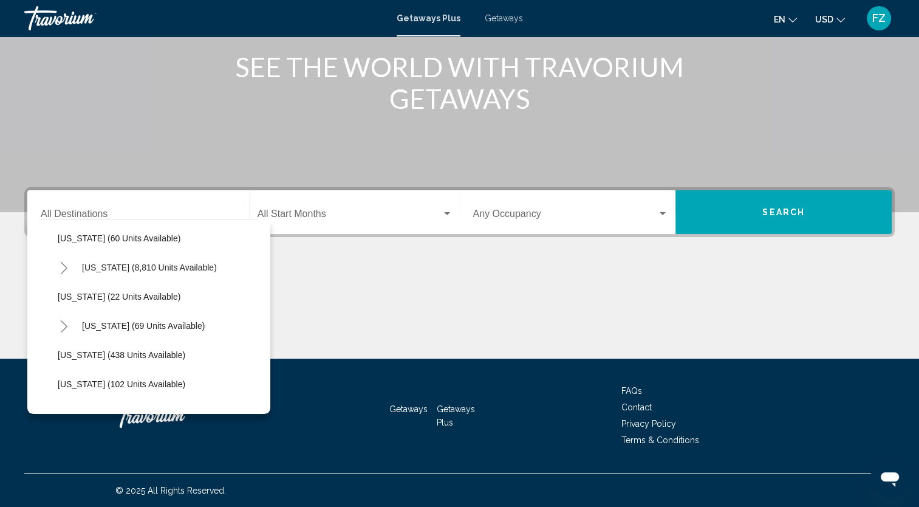
click at [40, 51] on button "Toggle United States (44,528 units available)" at bounding box center [52, 63] width 24 height 24
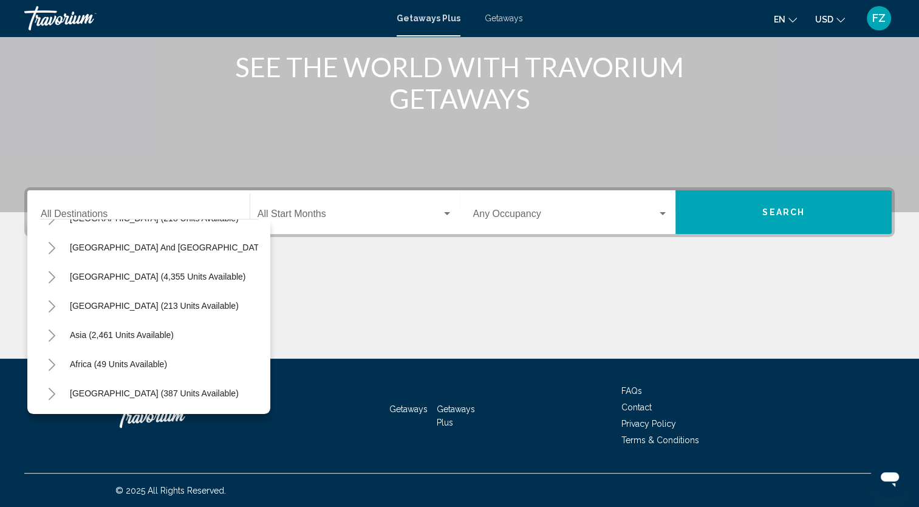
click at [40, 60] on button "Toggle United States (44,528 units available)" at bounding box center [52, 72] width 24 height 24
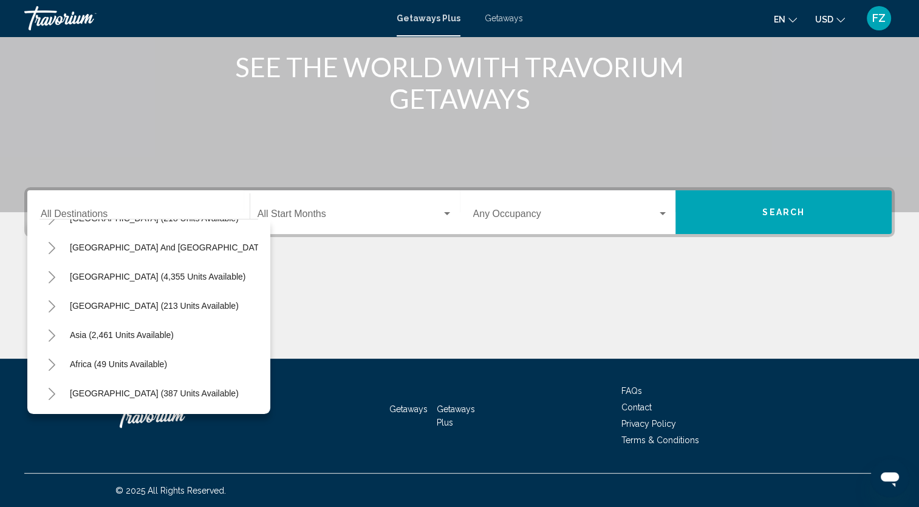
click at [40, 60] on button "Toggle United States (44,528 units available)" at bounding box center [52, 72] width 24 height 24
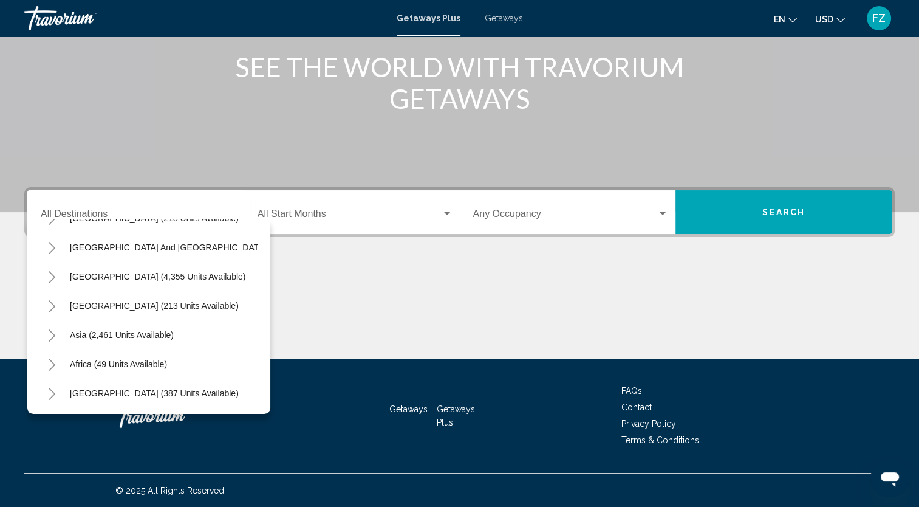
click at [40, 60] on button "Toggle United States (44,528 units available)" at bounding box center [52, 72] width 24 height 24
click button "Toggle United States (44,528 units available)" at bounding box center [52, 72] width 24 height 24
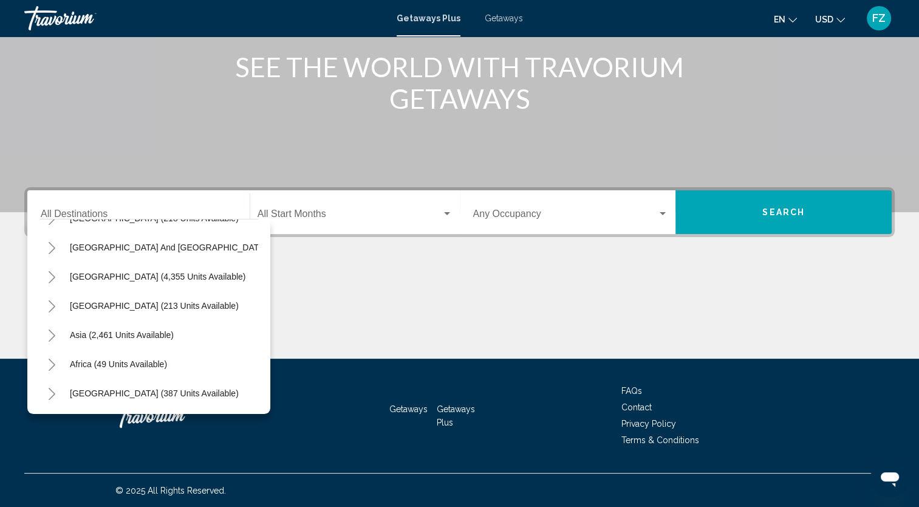
click button "Toggle United States (44,528 units available)" at bounding box center [52, 72] width 24 height 24
click at [340, 146] on div "Main content" at bounding box center [459, 29] width 919 height 365
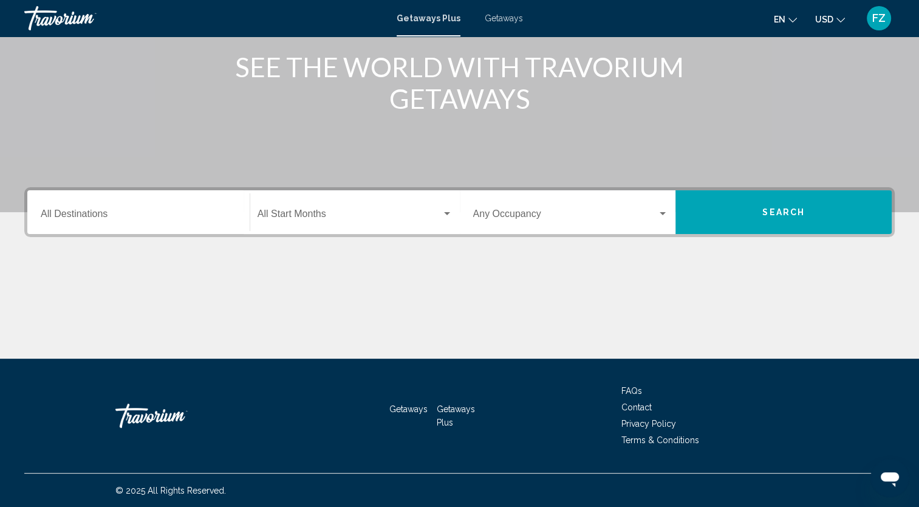
click at [234, 218] on input "Destination All Destinations" at bounding box center [139, 216] width 196 height 11
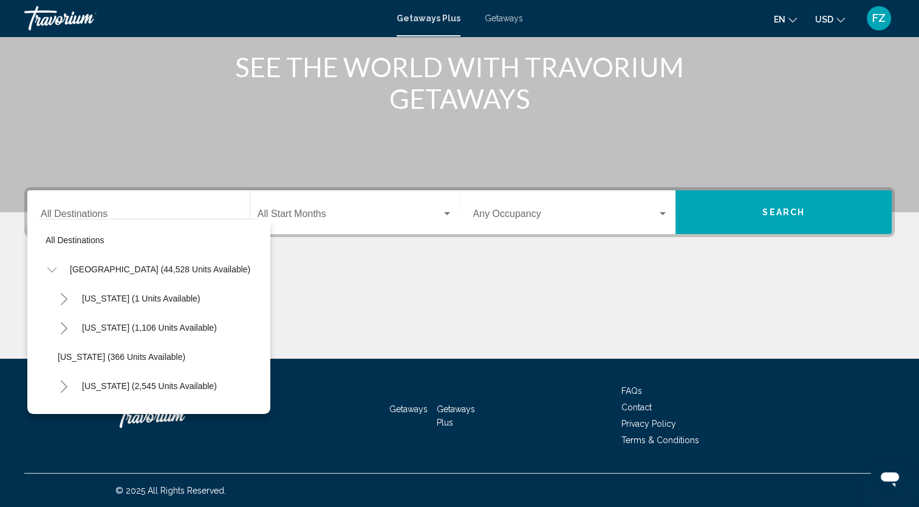
click at [259, 393] on div "All destinations United States (44,528 units available) Alabama (1 units availa…" at bounding box center [148, 316] width 243 height 195
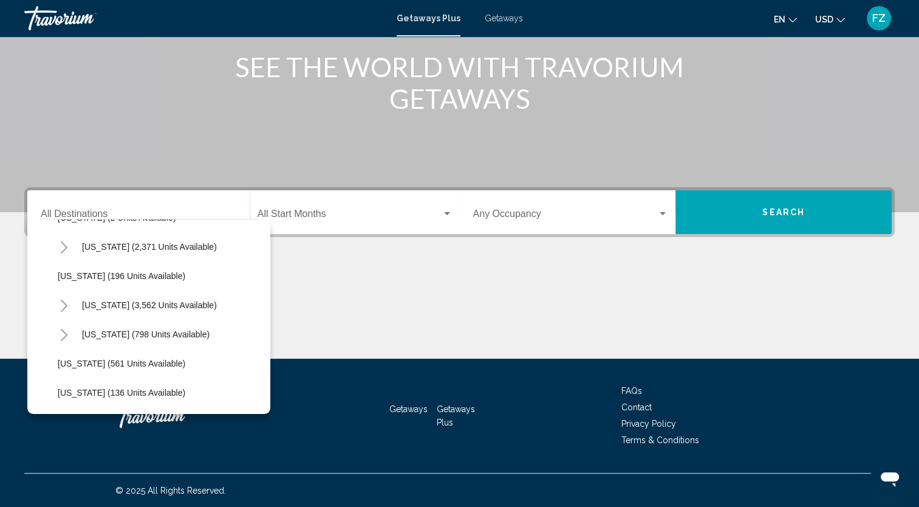
scroll to position [689, 0]
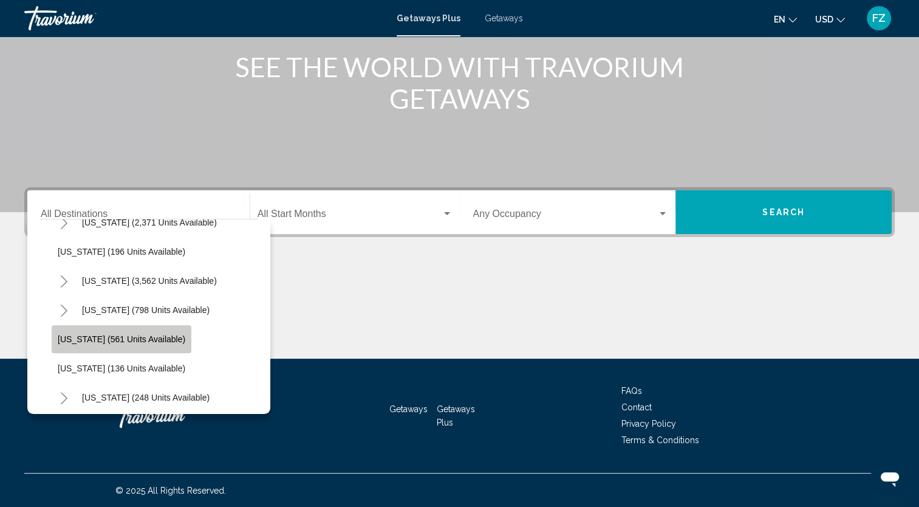
click at [122, 342] on span "New Jersey (561 units available)" at bounding box center [122, 339] width 128 height 10
type input "**********"
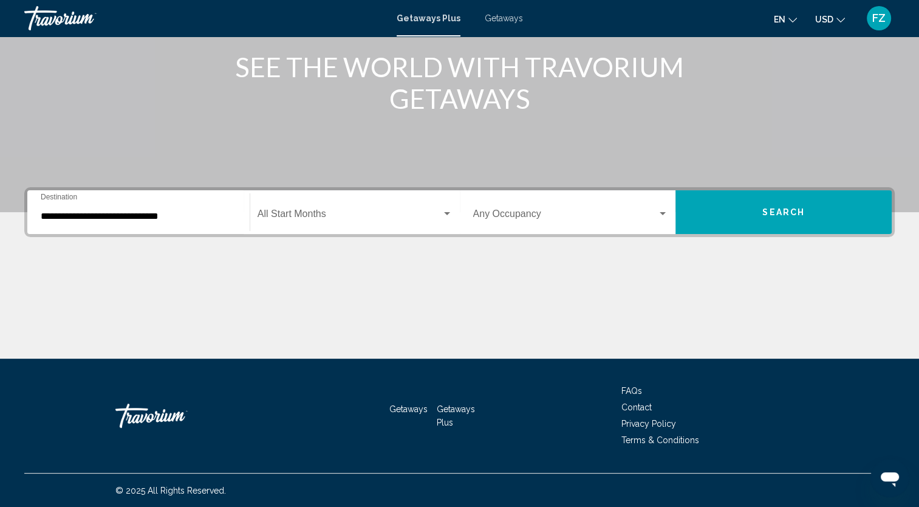
click at [336, 225] on div "Start Month All Start Months" at bounding box center [355, 212] width 195 height 38
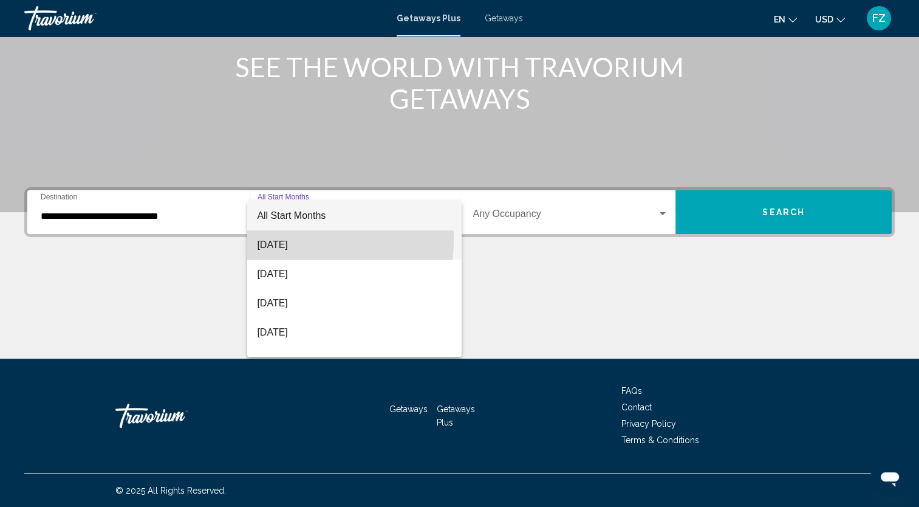
click at [286, 239] on span "August 2025" at bounding box center [354, 244] width 195 height 29
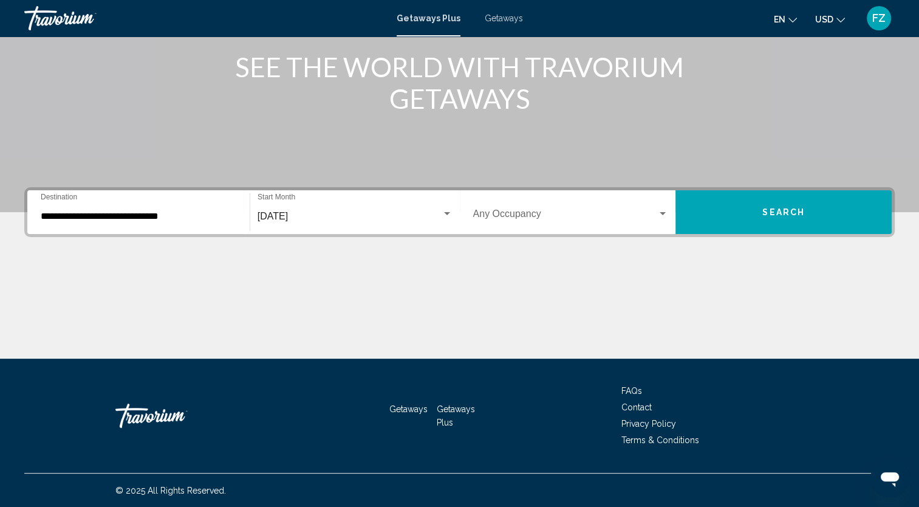
click at [295, 203] on div "August 2025 Start Month All Start Months" at bounding box center [355, 212] width 195 height 38
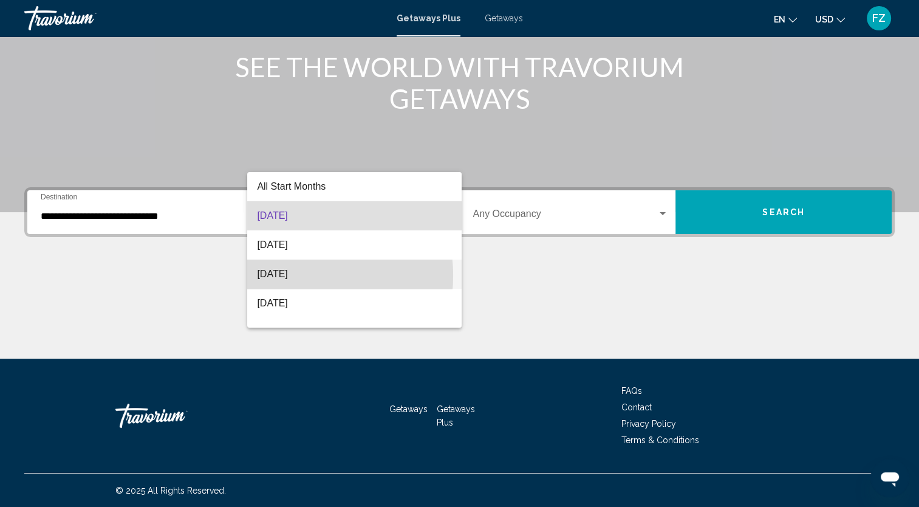
click at [295, 275] on span "October 2025" at bounding box center [354, 274] width 195 height 29
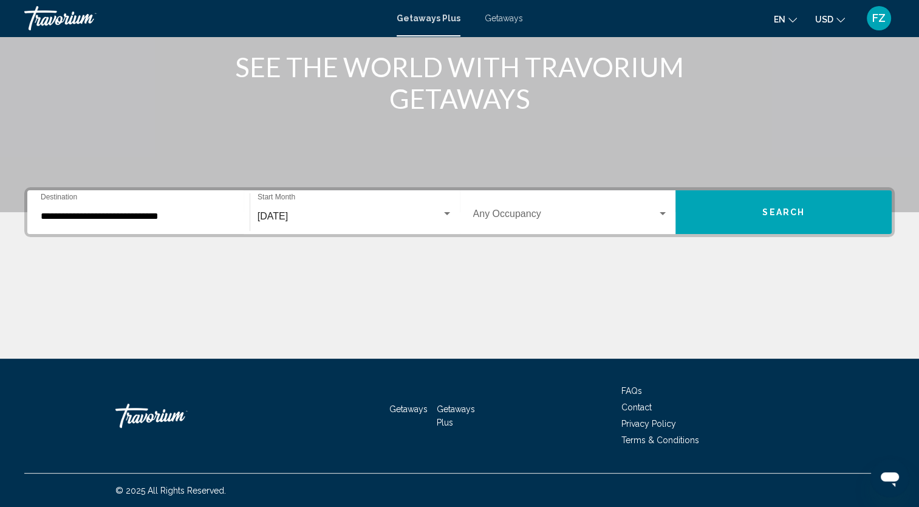
click at [607, 198] on div "Occupancy Any Occupancy" at bounding box center [571, 212] width 196 height 38
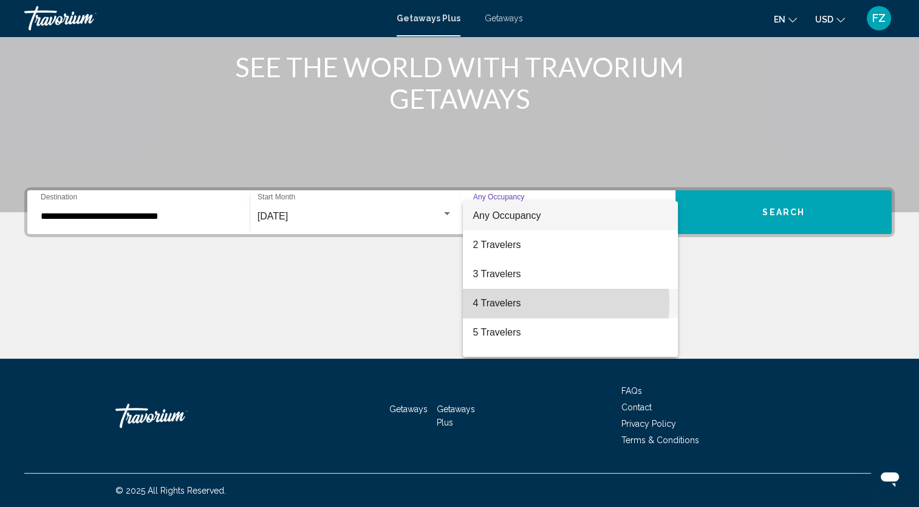
click at [517, 303] on span "4 Travelers" at bounding box center [571, 303] width 196 height 29
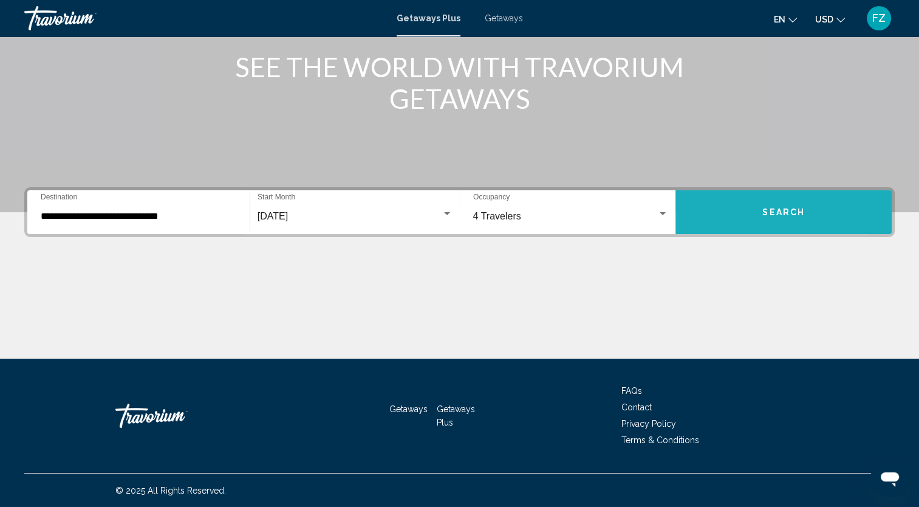
click at [727, 217] on button "Search" at bounding box center [784, 212] width 216 height 44
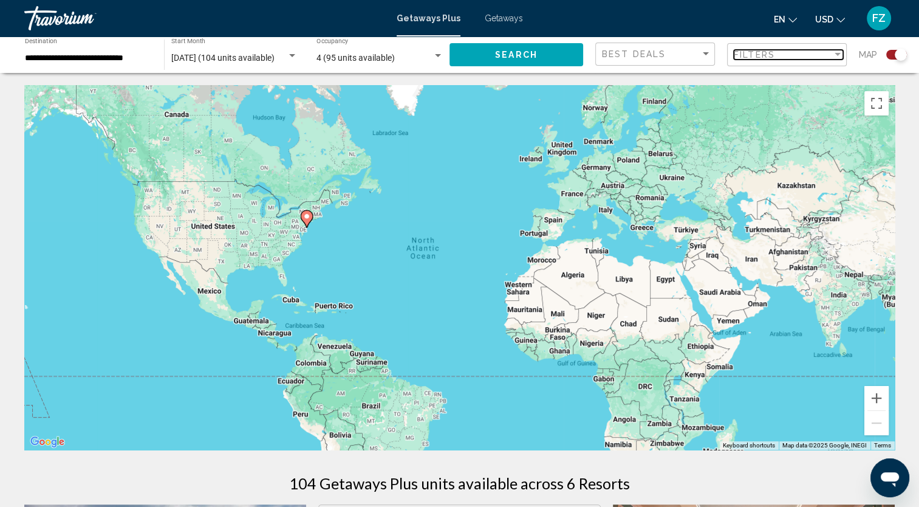
click at [756, 57] on span "Filters" at bounding box center [754, 55] width 41 height 10
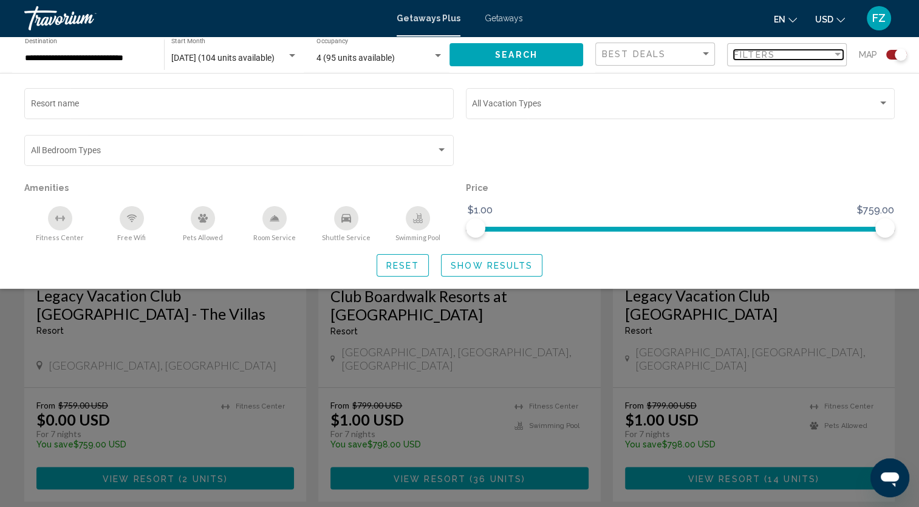
scroll to position [425, 0]
click at [504, 258] on button "Show Results" at bounding box center [491, 265] width 101 height 22
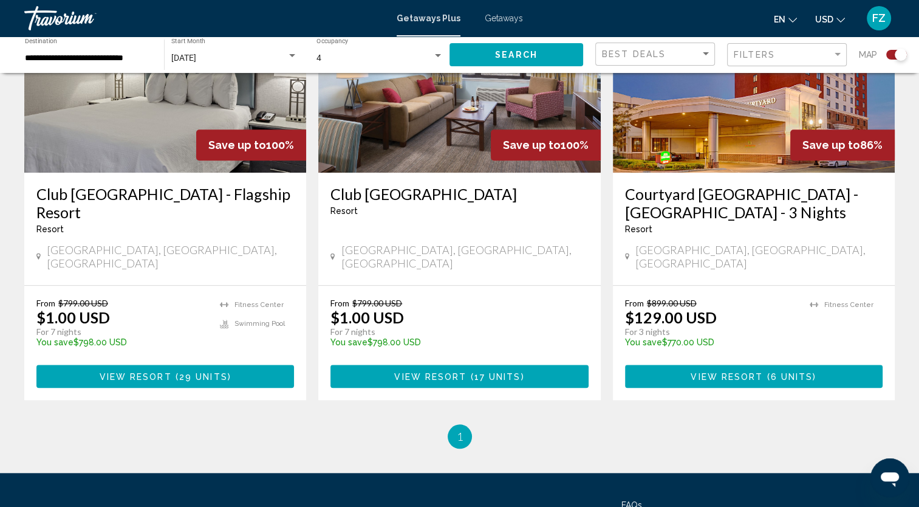
scroll to position [997, 0]
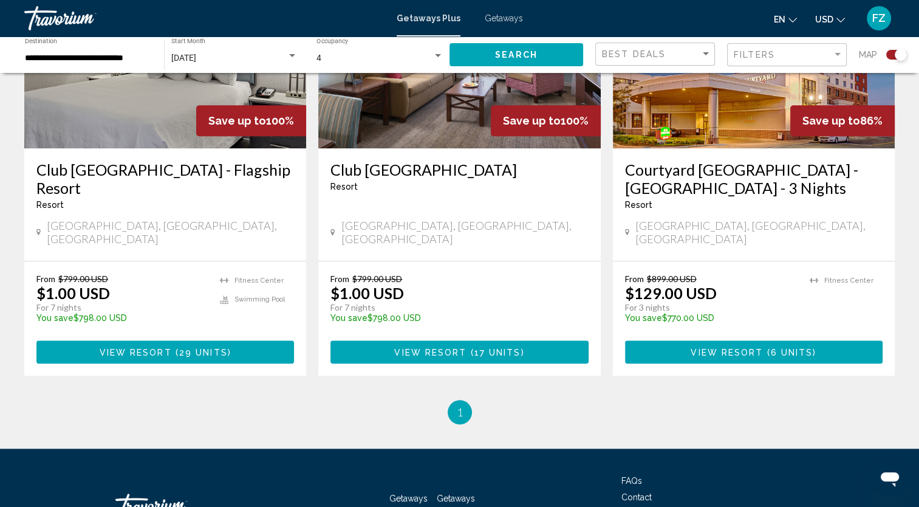
click at [458, 405] on span "1" at bounding box center [460, 411] width 6 height 13
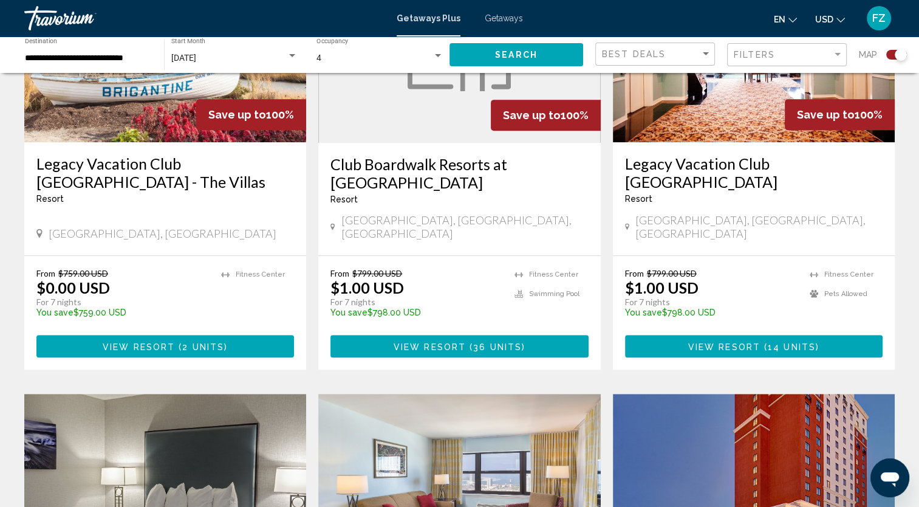
scroll to position [552, 0]
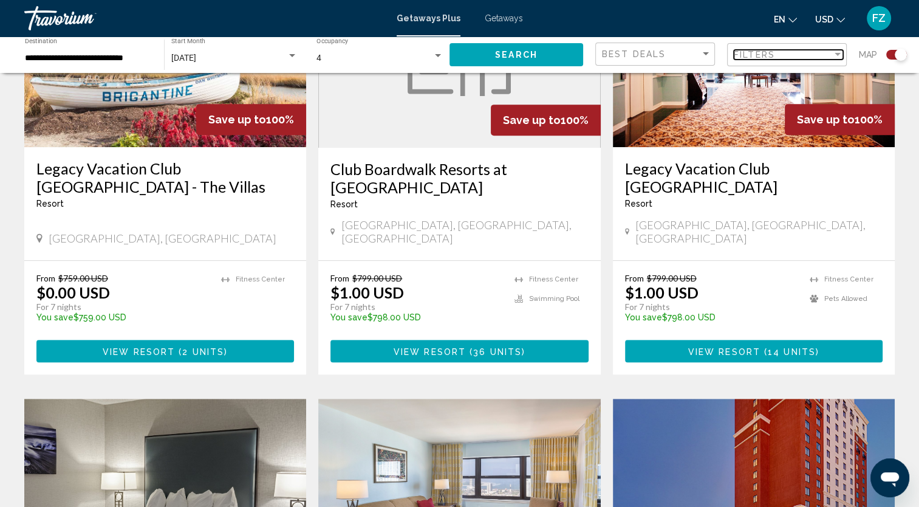
click at [769, 53] on span "Filters" at bounding box center [754, 55] width 41 height 10
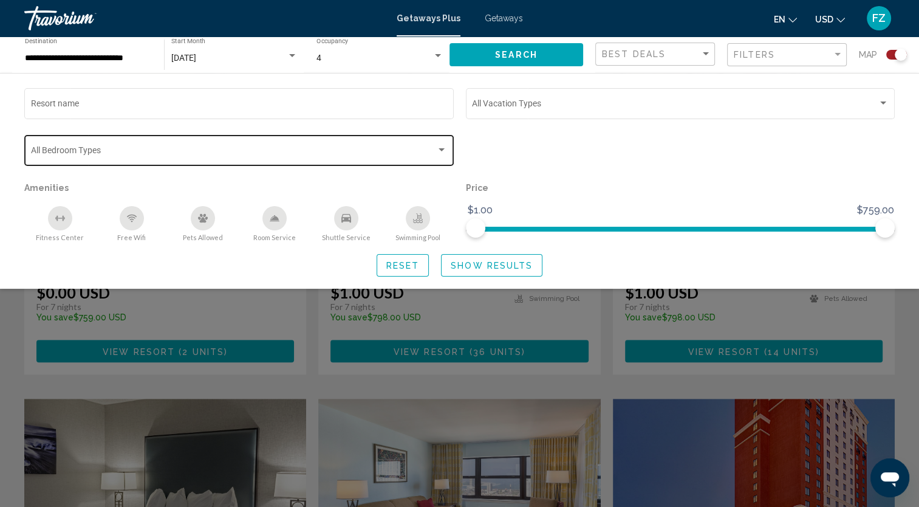
click at [440, 154] on div "Search widget" at bounding box center [441, 150] width 11 height 10
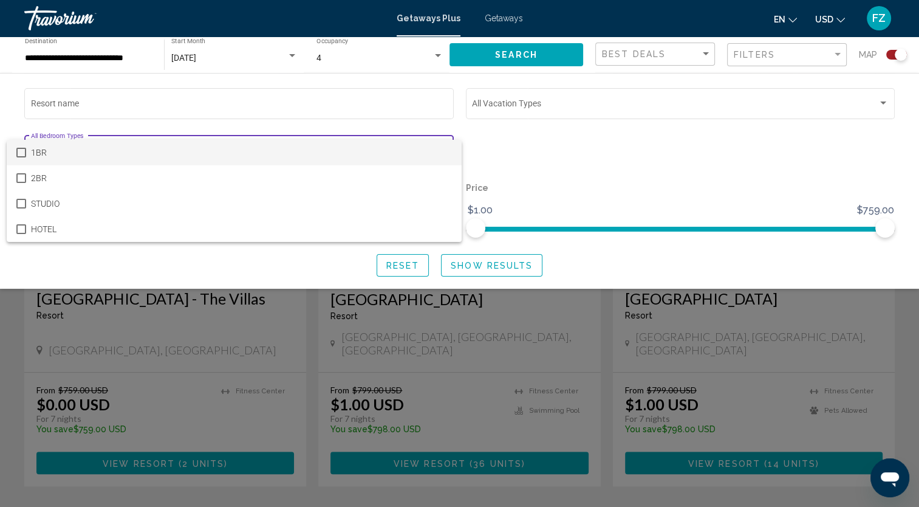
scroll to position [435, 0]
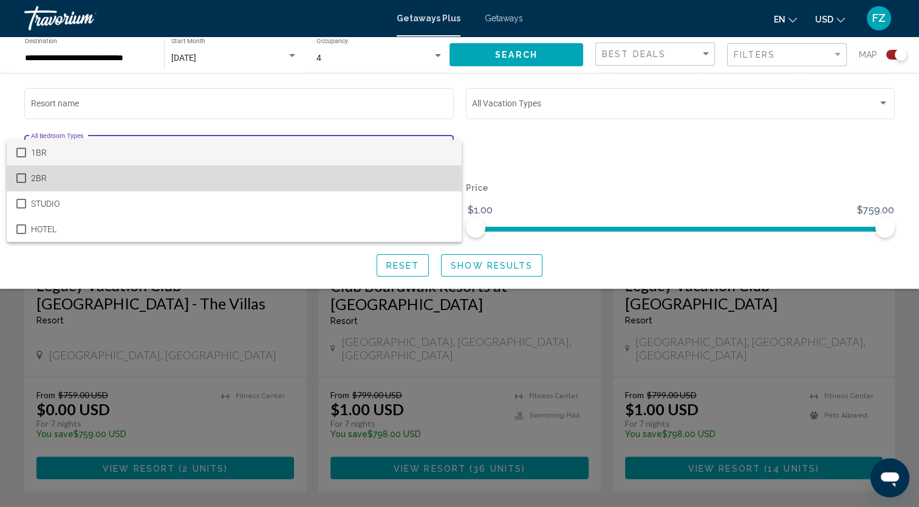
click at [21, 182] on mat-pseudo-checkbox at bounding box center [21, 178] width 10 height 10
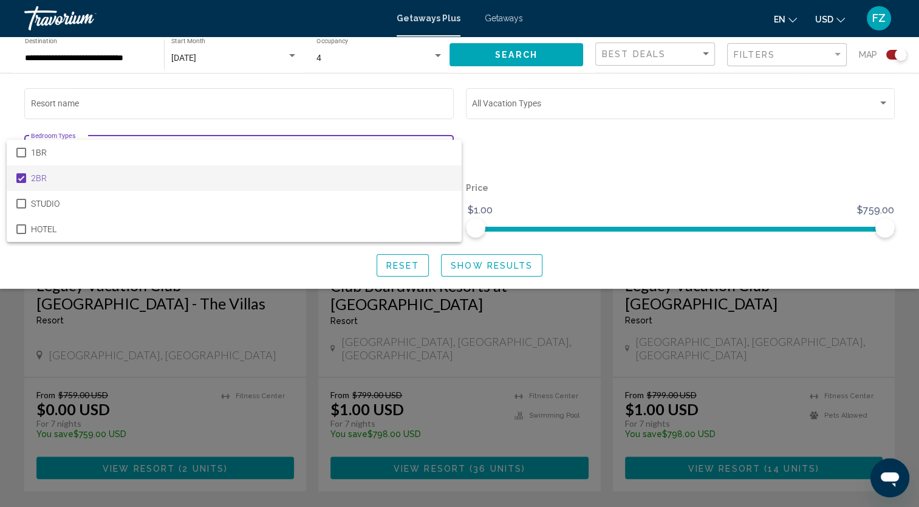
click at [817, 117] on div at bounding box center [459, 253] width 919 height 507
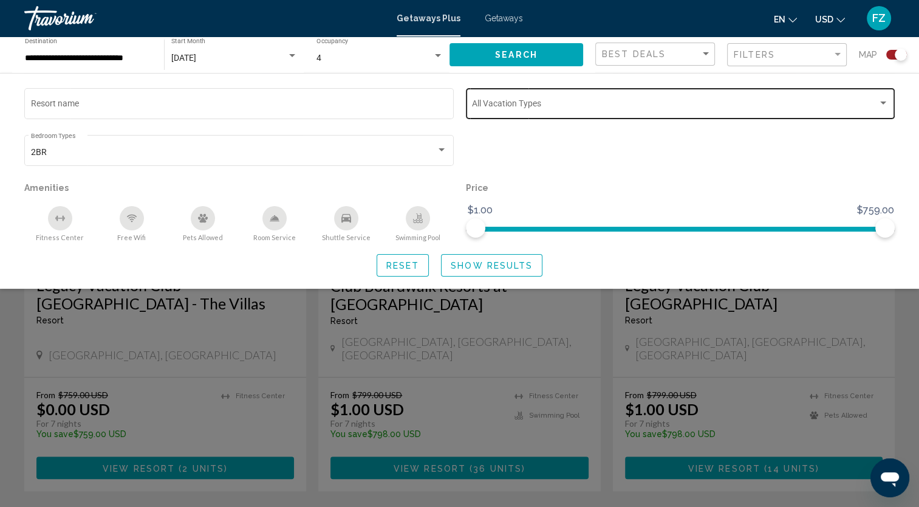
click at [841, 110] on span "Search widget" at bounding box center [675, 106] width 406 height 10
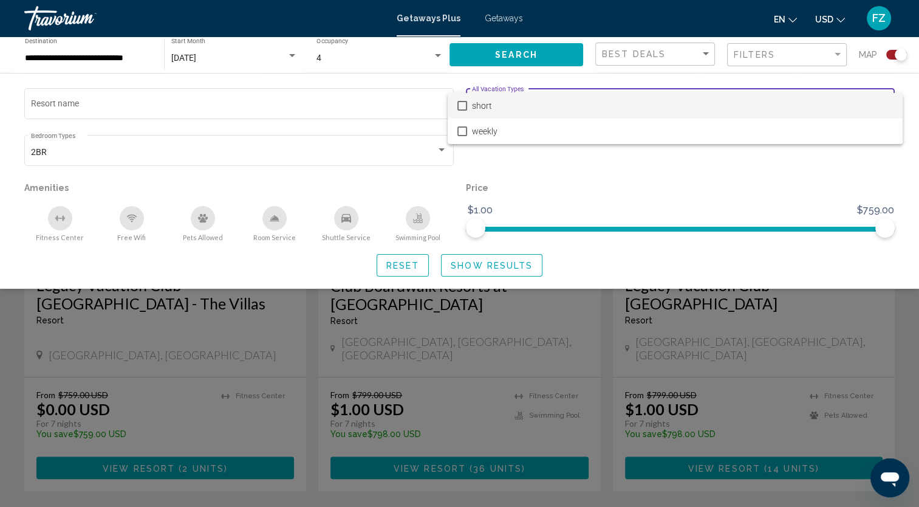
click at [811, 174] on div at bounding box center [459, 253] width 919 height 507
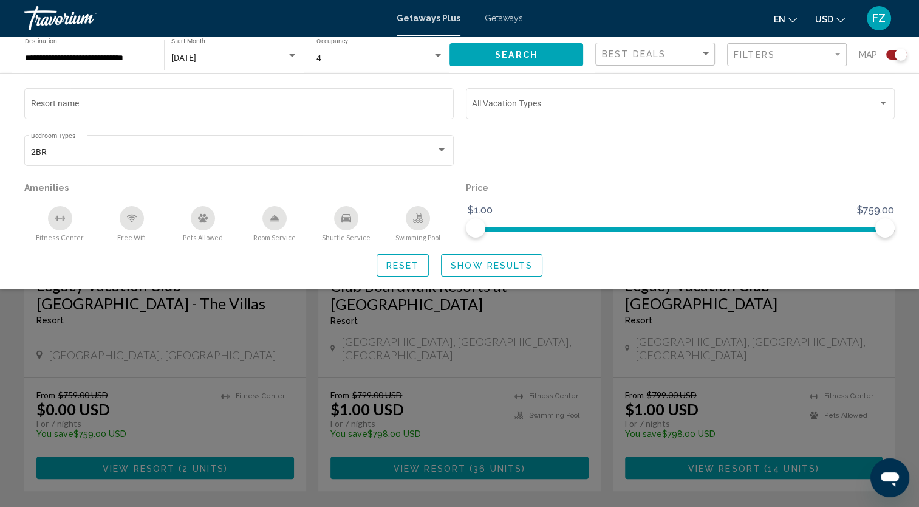
click at [507, 275] on button "Show Results" at bounding box center [491, 265] width 101 height 22
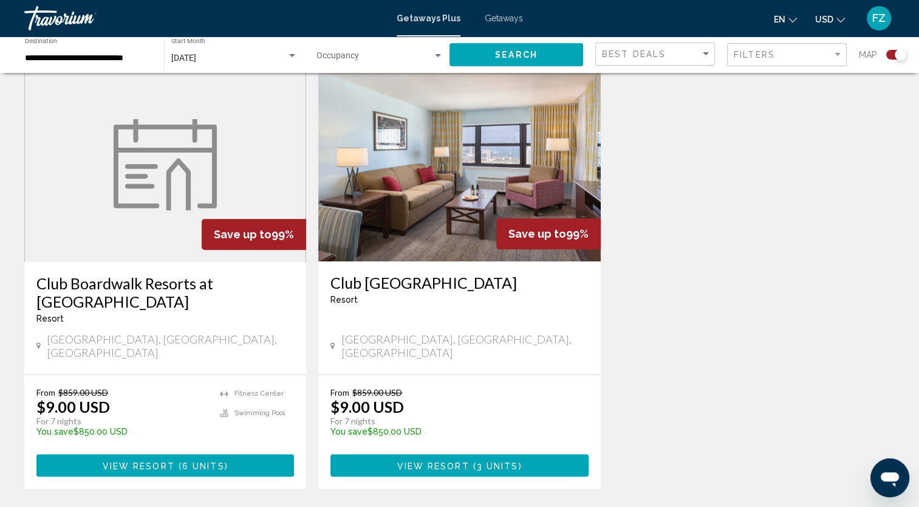
scroll to position [436, 0]
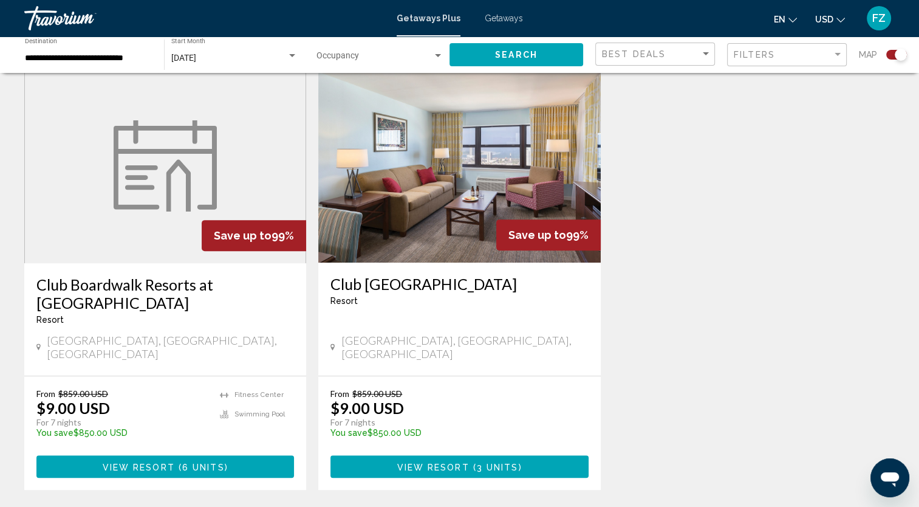
click at [507, 281] on h3 "Club Wyndham Skyline Tower" at bounding box center [460, 284] width 258 height 18
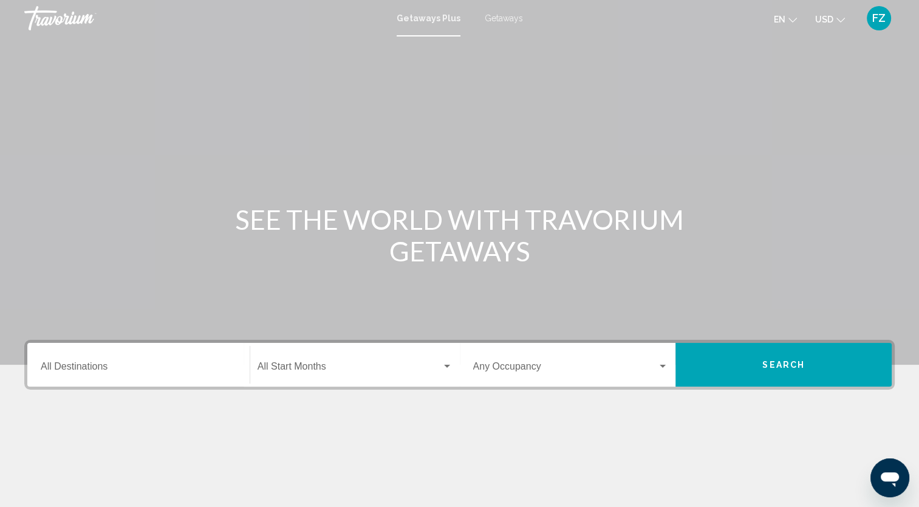
click at [498, 21] on span "Getaways" at bounding box center [504, 18] width 38 height 10
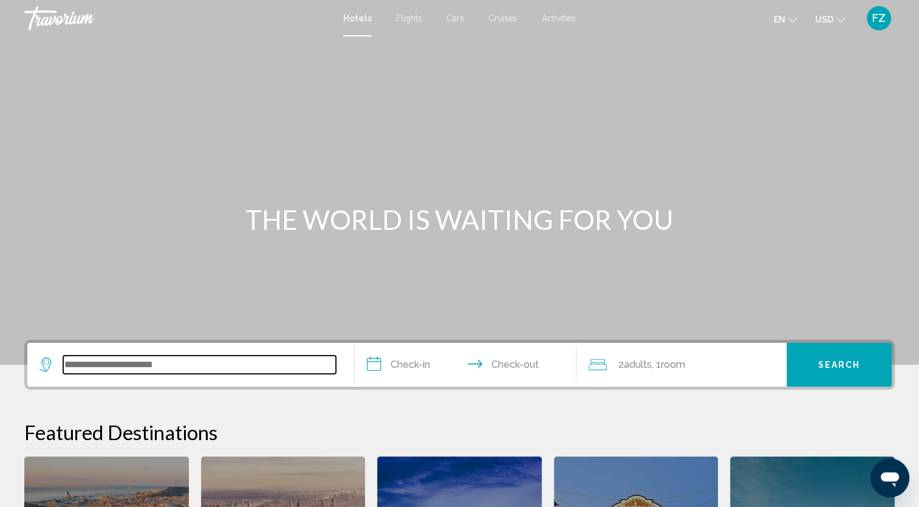
click at [165, 362] on input "Search widget" at bounding box center [199, 365] width 273 height 18
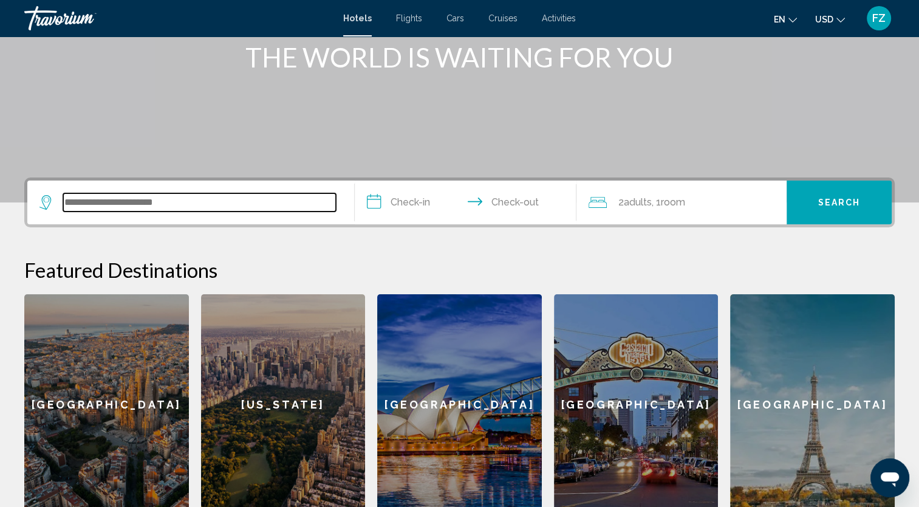
scroll to position [300, 0]
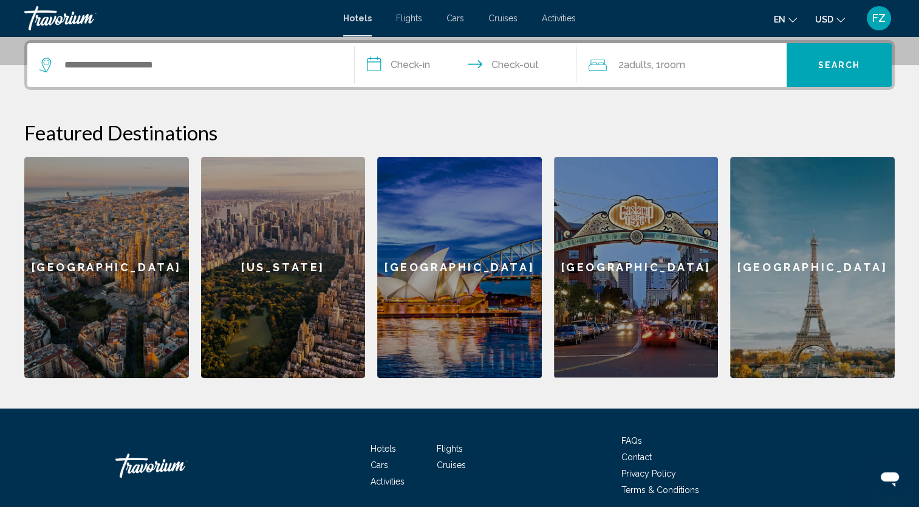
click at [316, 244] on div "[US_STATE]" at bounding box center [283, 267] width 165 height 221
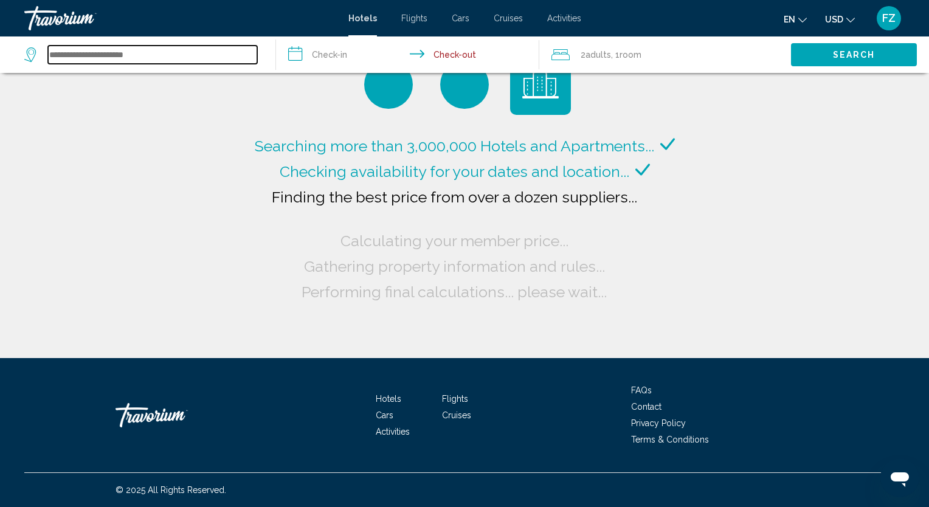
click at [69, 51] on input "Search widget" at bounding box center [152, 55] width 209 height 18
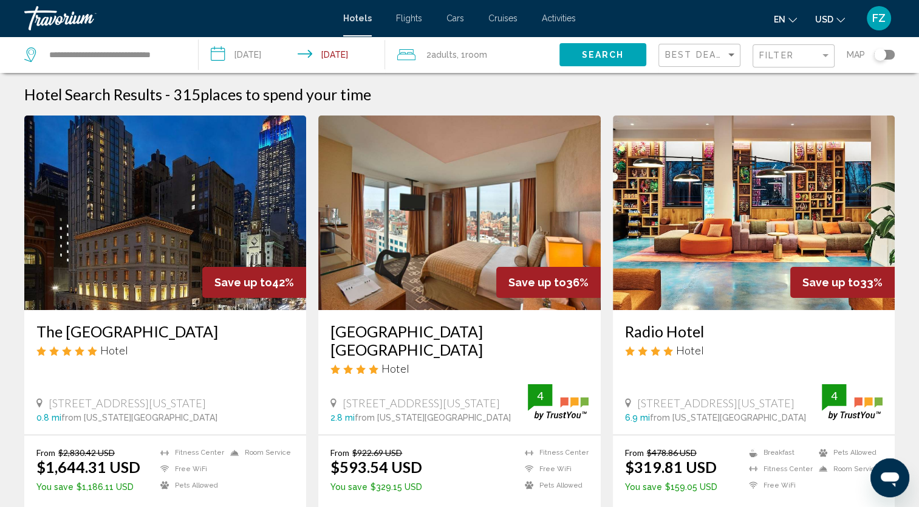
click at [489, 216] on div "**********" at bounding box center [459, 253] width 919 height 507
click at [139, 40] on div "**********" at bounding box center [105, 54] width 162 height 36
click at [137, 51] on input "**********" at bounding box center [114, 55] width 132 height 18
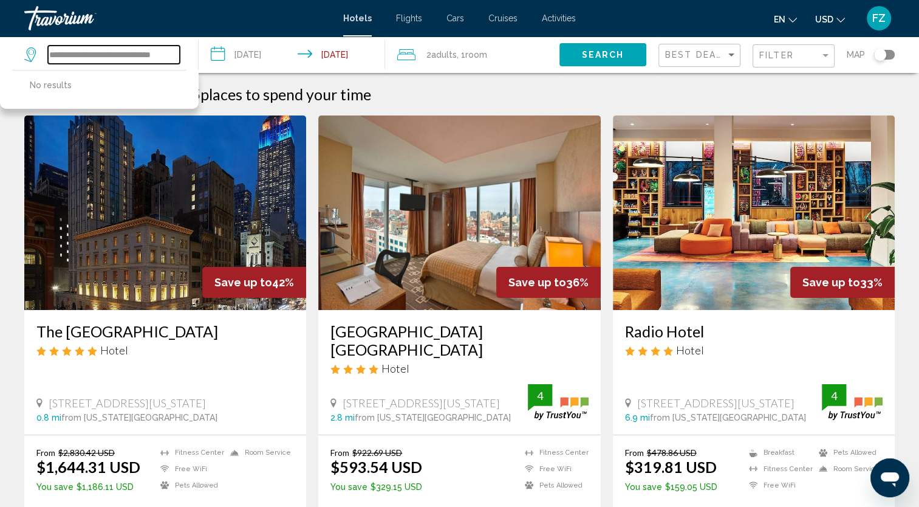
click at [137, 51] on input "**********" at bounding box center [114, 55] width 132 height 18
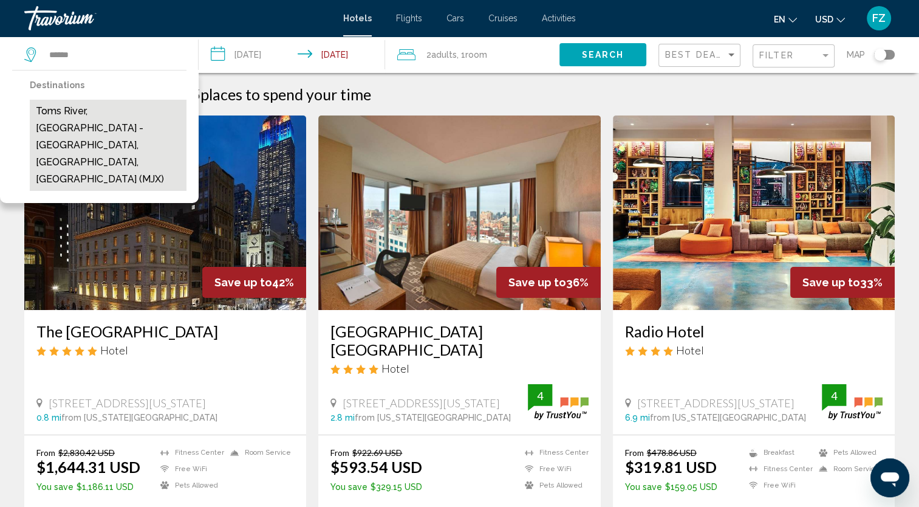
click at [123, 130] on button "Toms River, [GEOGRAPHIC_DATA] - [GEOGRAPHIC_DATA], [GEOGRAPHIC_DATA], [GEOGRAPH…" at bounding box center [108, 145] width 157 height 91
type input "**********"
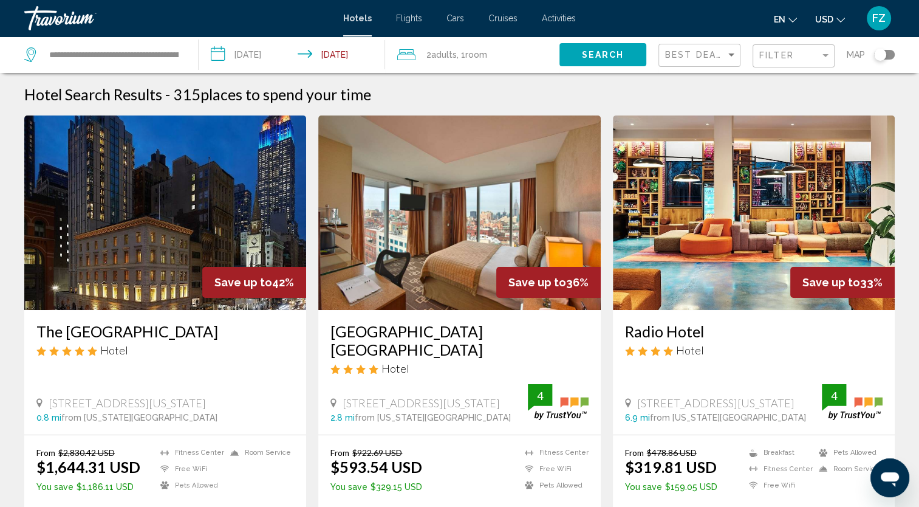
click at [278, 56] on input "**********" at bounding box center [294, 56] width 191 height 40
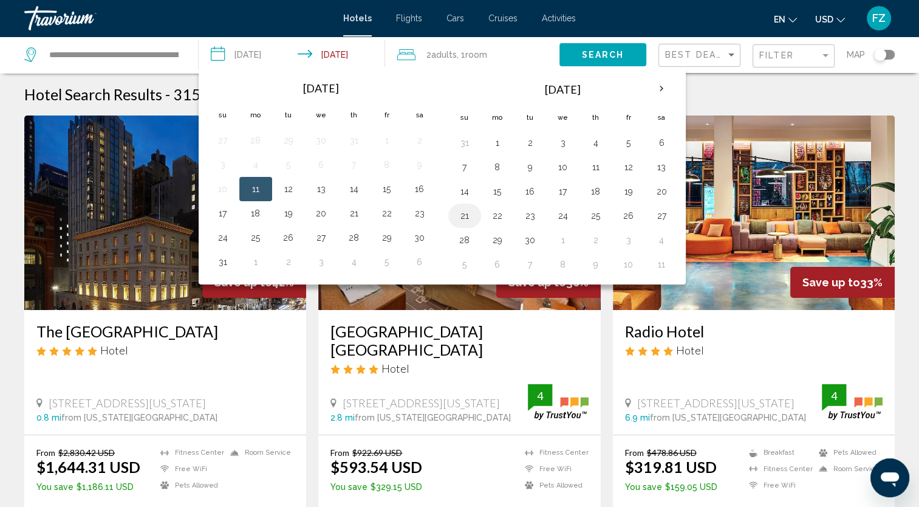
click at [462, 215] on button "21" at bounding box center [464, 215] width 19 height 17
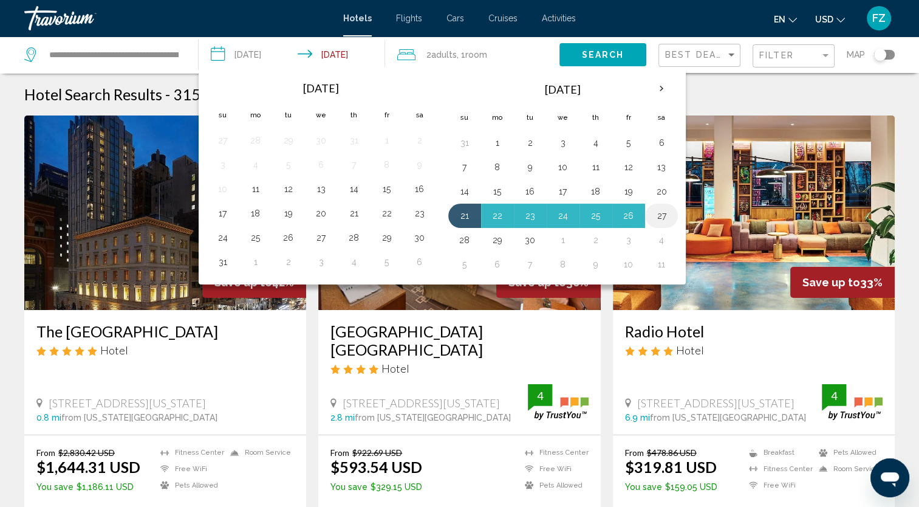
click at [660, 215] on button "27" at bounding box center [661, 215] width 19 height 17
type input "**********"
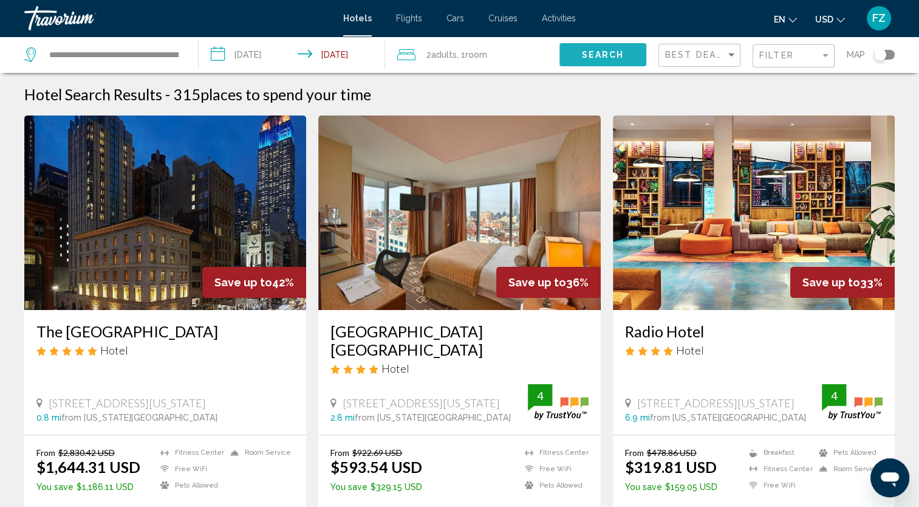
click at [603, 56] on span "Search" at bounding box center [603, 55] width 43 height 10
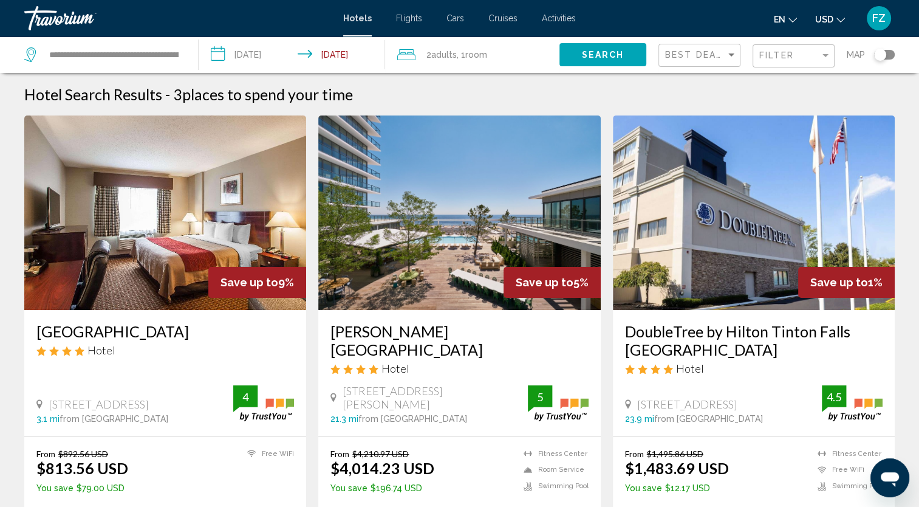
scroll to position [24, 0]
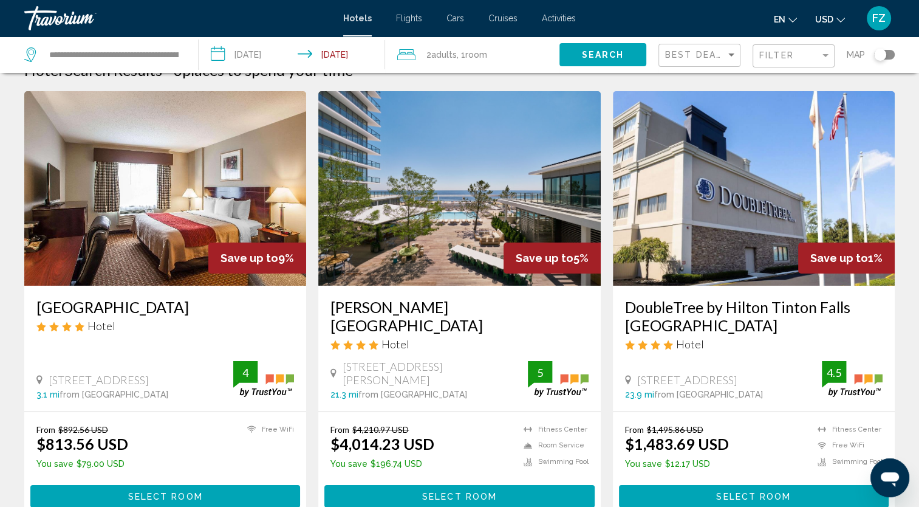
click at [559, 185] on img "Main content" at bounding box center [459, 188] width 282 height 194
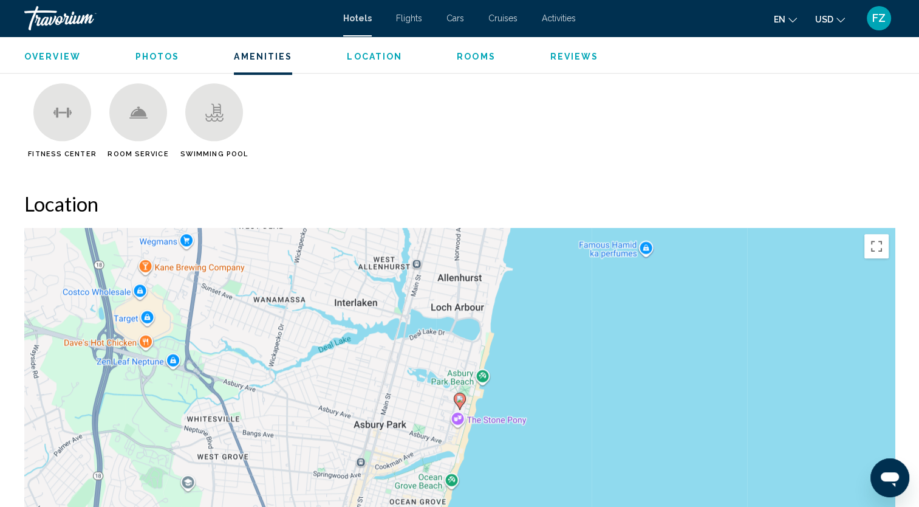
scroll to position [997, 0]
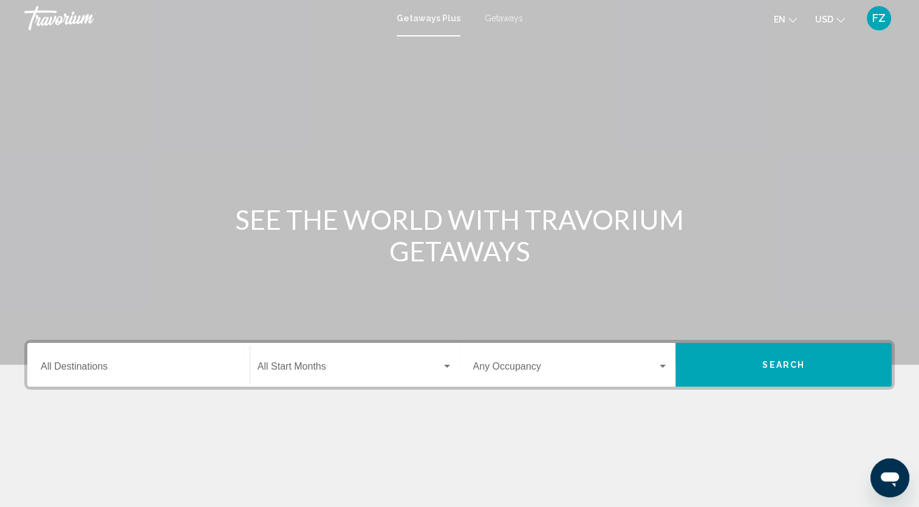
click at [503, 21] on span "Getaways" at bounding box center [504, 18] width 38 height 10
click at [75, 368] on input "Destination All Destinations" at bounding box center [139, 368] width 196 height 11
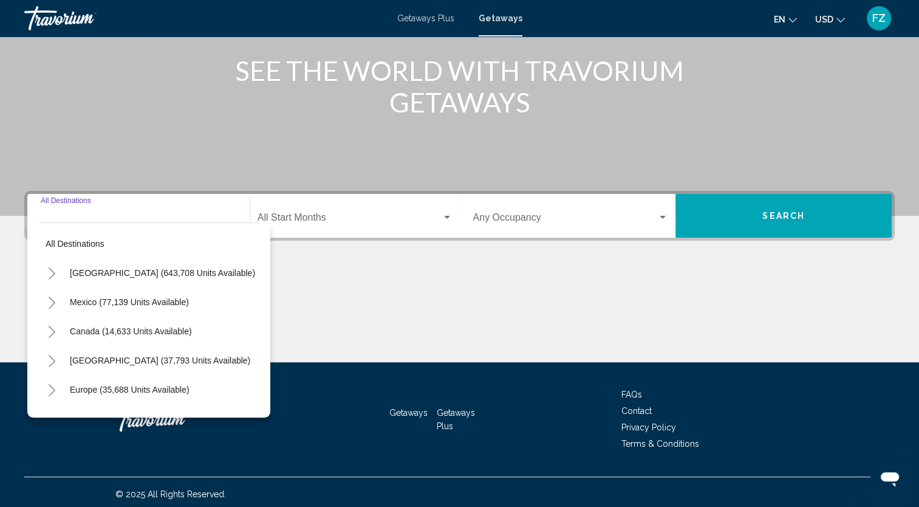
scroll to position [153, 0]
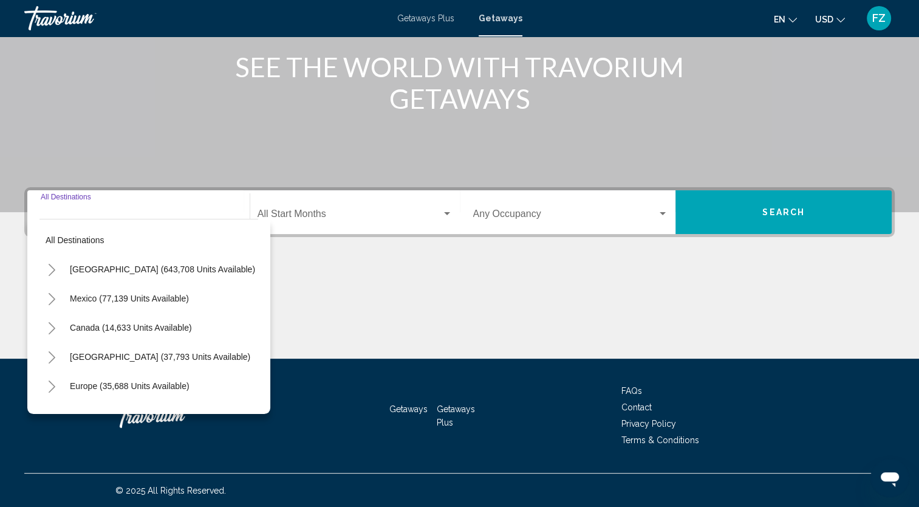
click at [45, 270] on button "Toggle United States (643,708 units available)" at bounding box center [52, 269] width 24 height 24
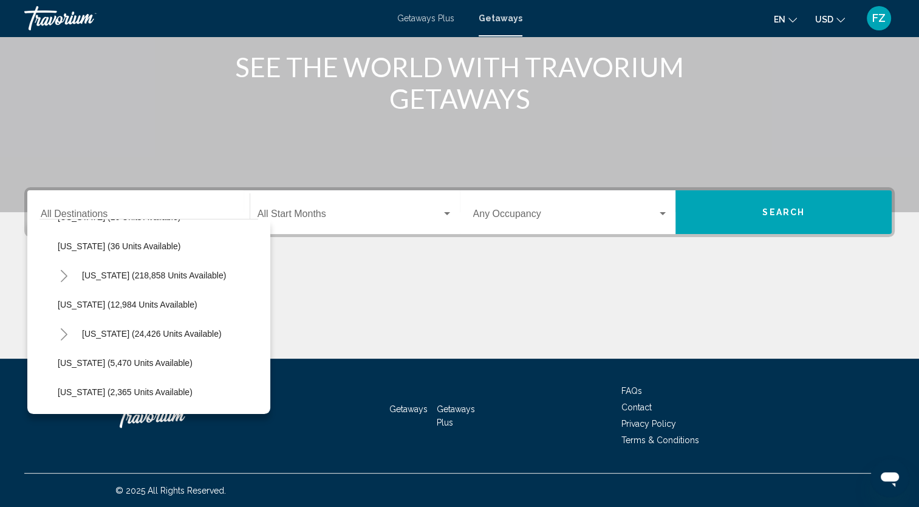
scroll to position [235, 0]
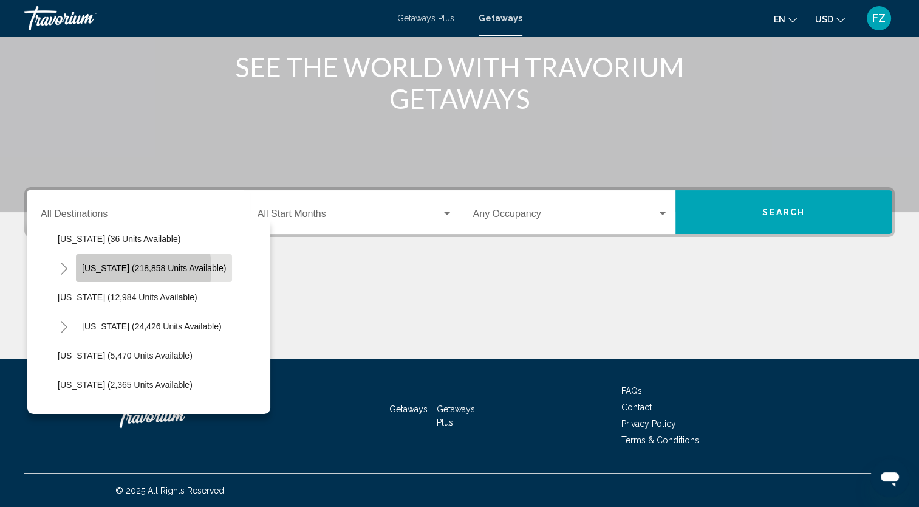
click at [110, 268] on span "Florida (218,858 units available)" at bounding box center [154, 268] width 144 height 10
type input "**********"
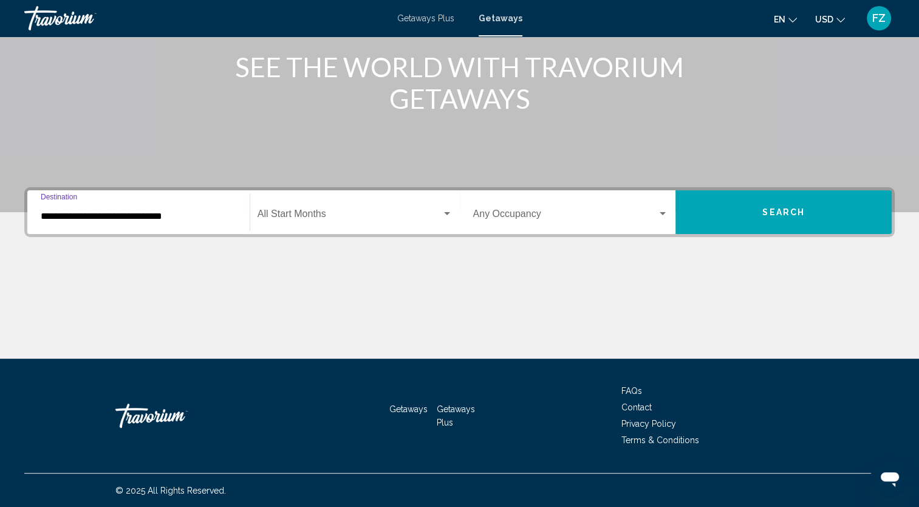
click at [441, 220] on span "Search widget" at bounding box center [350, 216] width 184 height 11
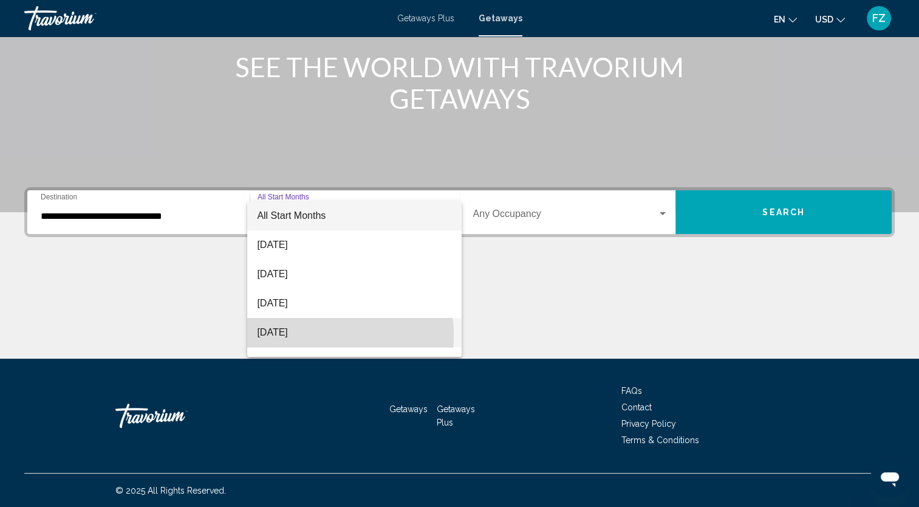
click at [292, 335] on span "[DATE]" at bounding box center [354, 332] width 195 height 29
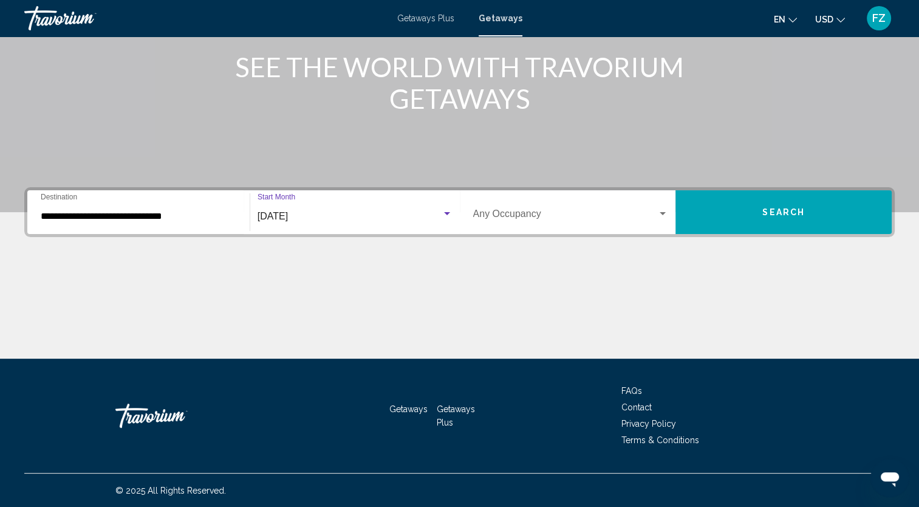
click at [523, 215] on span "Search widget" at bounding box center [565, 216] width 185 height 11
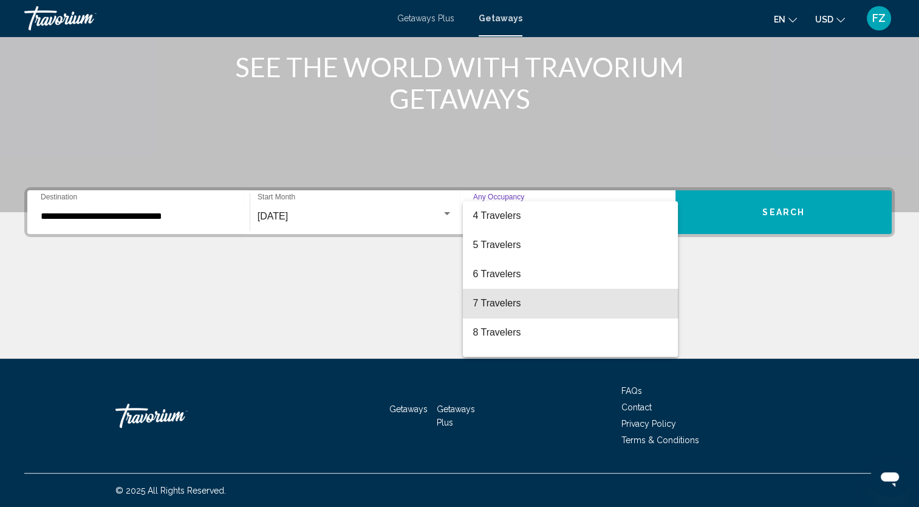
scroll to position [136, 0]
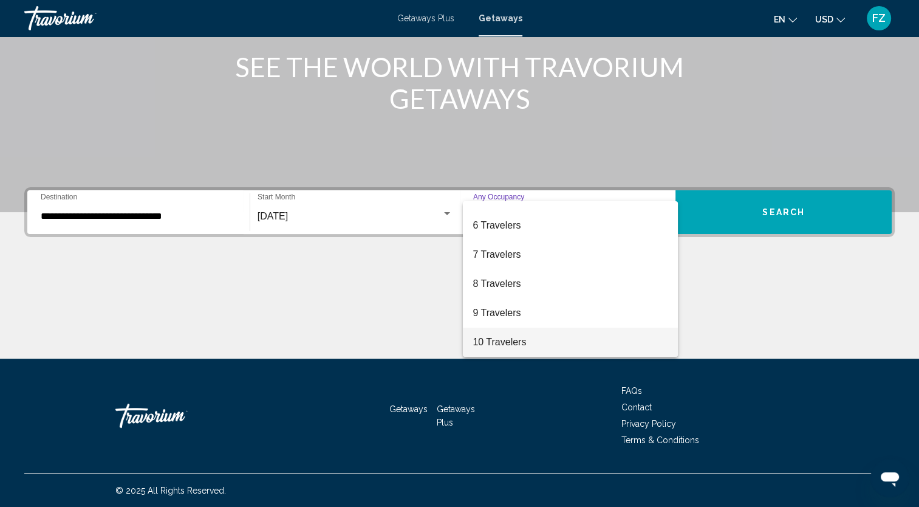
click at [555, 348] on span "10 Travelers" at bounding box center [571, 342] width 196 height 29
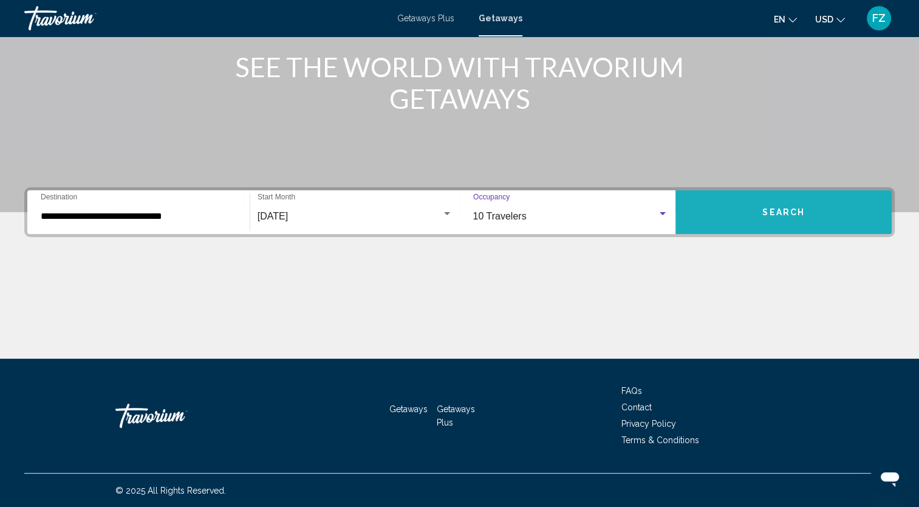
click at [784, 213] on span "Search" at bounding box center [784, 213] width 43 height 10
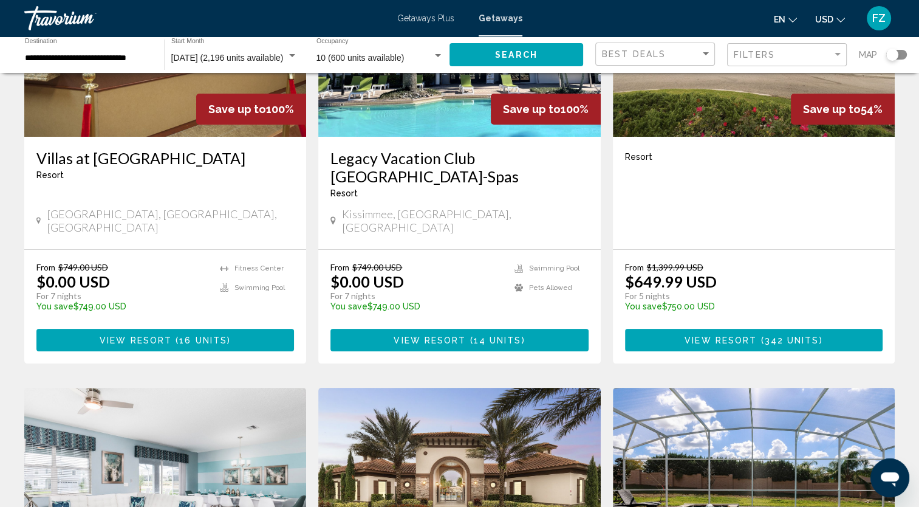
scroll to position [184, 0]
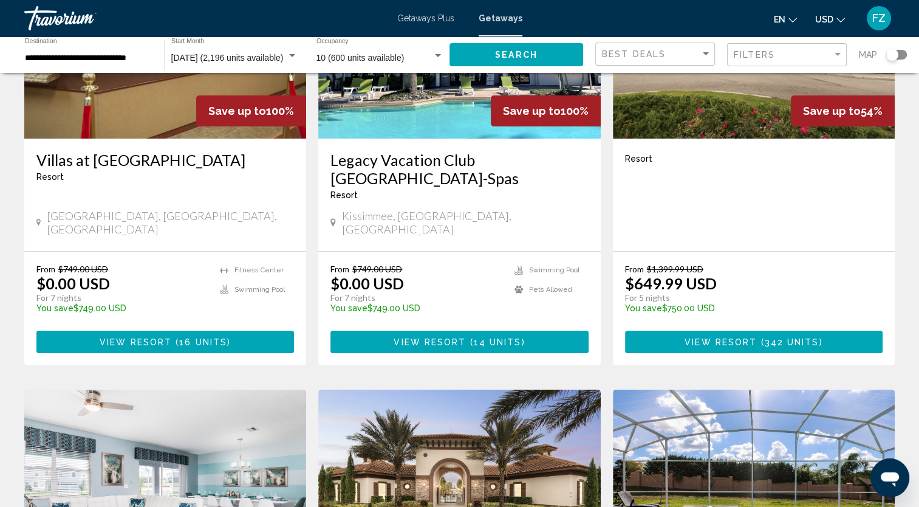
click at [528, 190] on div "Resort - This is an adults only resort" at bounding box center [460, 195] width 258 height 10
click at [472, 158] on h3 "Legacy Vacation Club Orlando-Spas" at bounding box center [460, 169] width 258 height 36
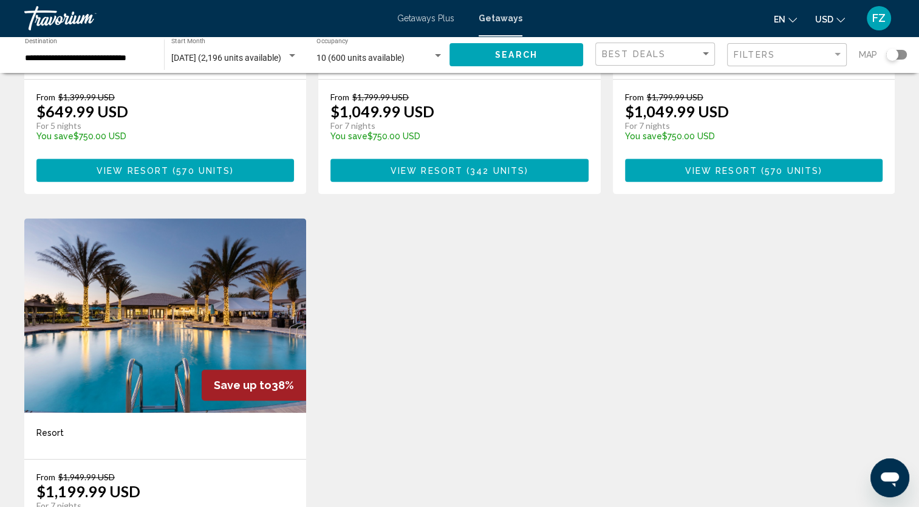
scroll to position [737, 0]
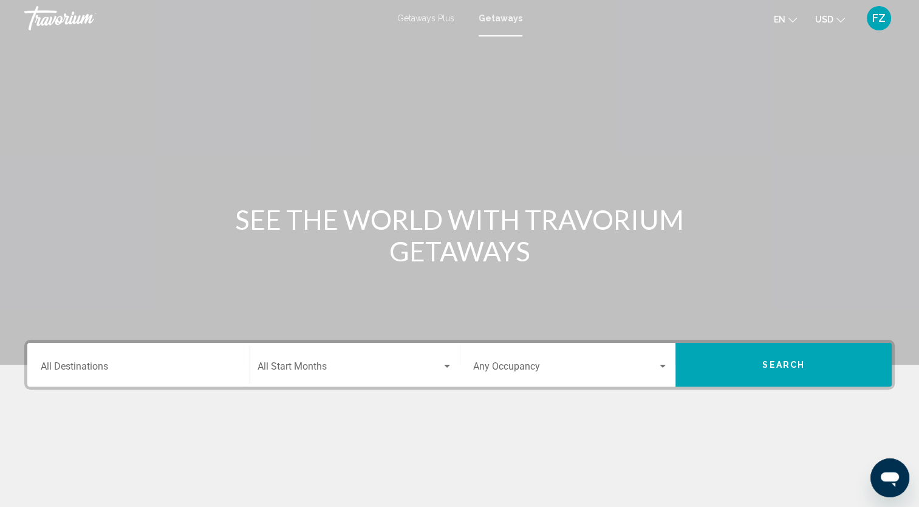
click at [421, 20] on span "Getaways Plus" at bounding box center [425, 18] width 57 height 10
click at [79, 428] on div "Main content" at bounding box center [459, 465] width 871 height 91
click at [77, 366] on input "Destination All Destinations" at bounding box center [139, 368] width 196 height 11
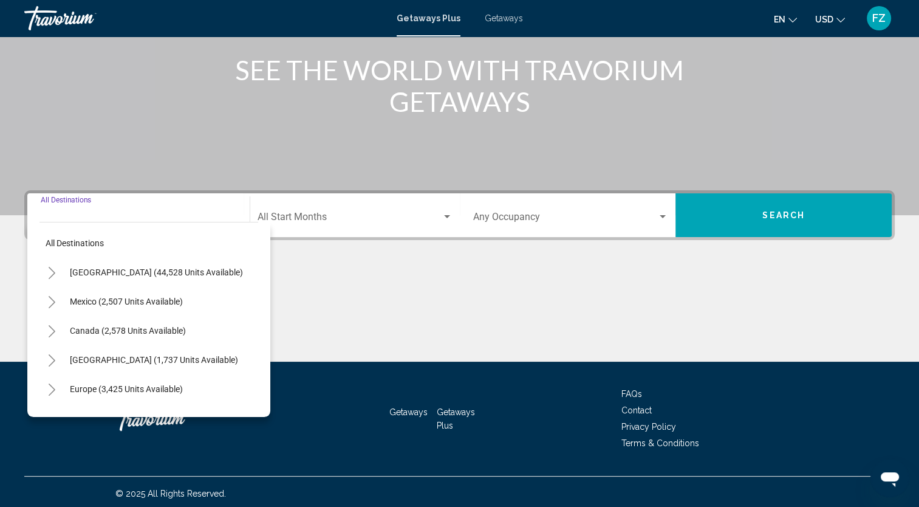
scroll to position [153, 0]
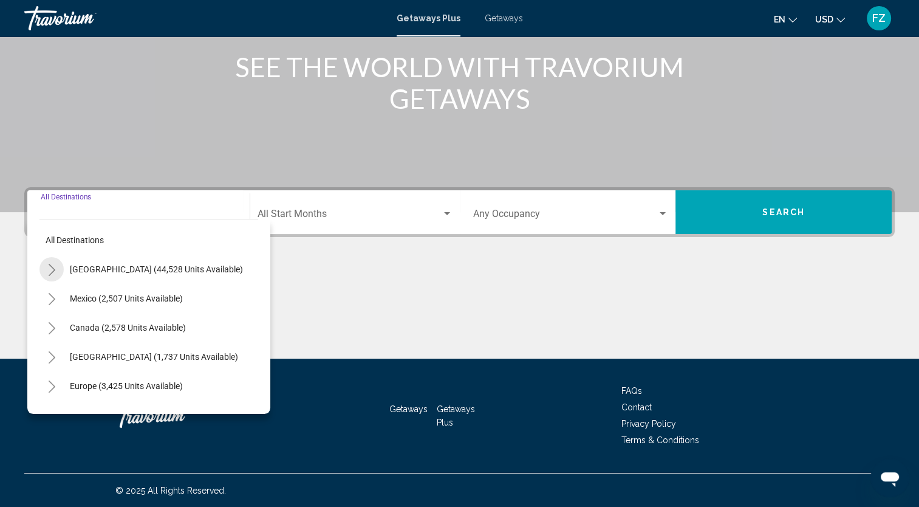
click at [52, 276] on button "Toggle United States (44,528 units available)" at bounding box center [52, 269] width 24 height 24
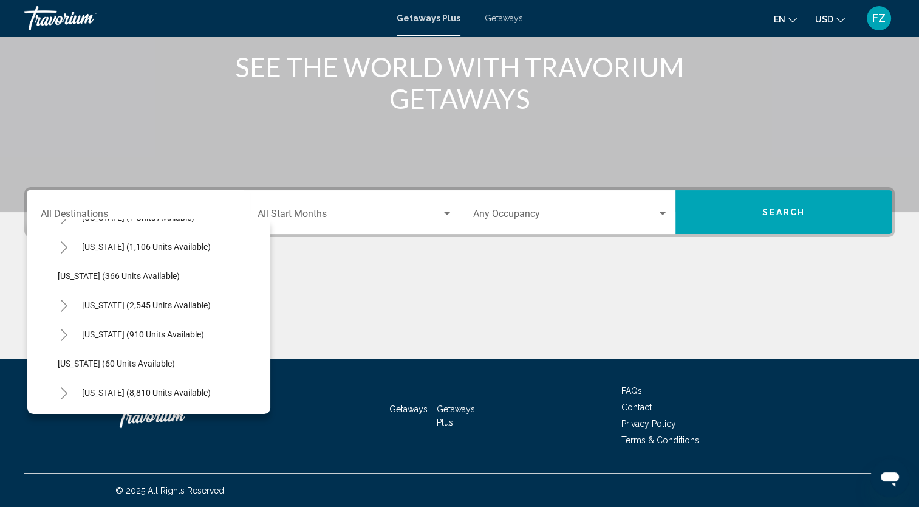
scroll to position [83, 0]
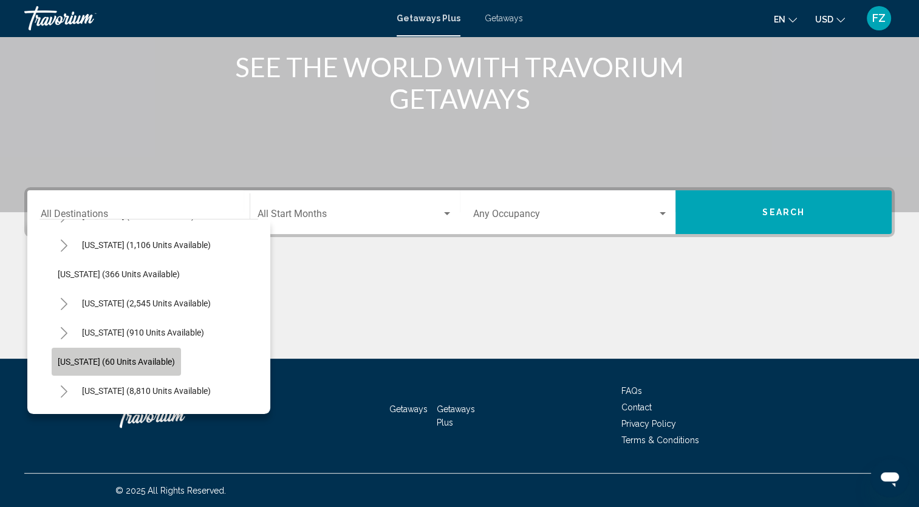
click at [112, 362] on span "Connecticut (60 units available)" at bounding box center [116, 362] width 117 height 10
type input "**********"
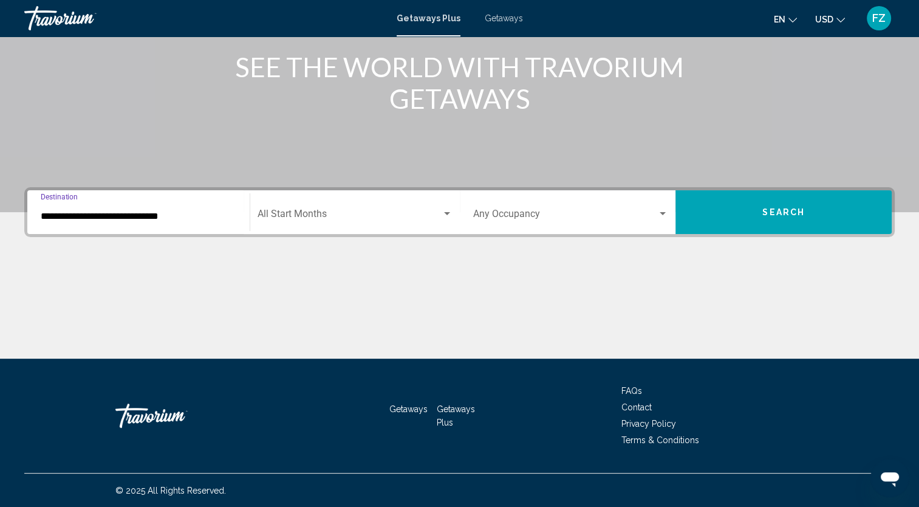
click at [294, 216] on span "Search widget" at bounding box center [350, 216] width 184 height 11
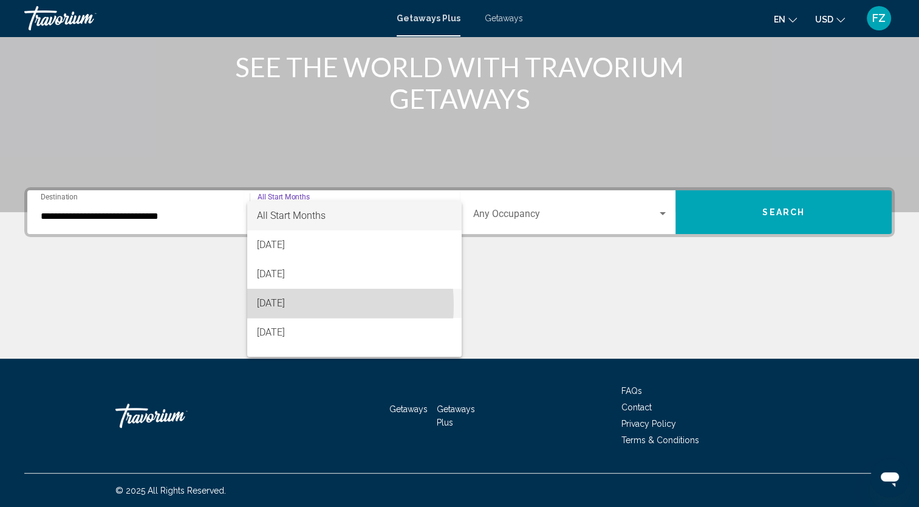
click at [283, 305] on span "October 2025" at bounding box center [354, 303] width 195 height 29
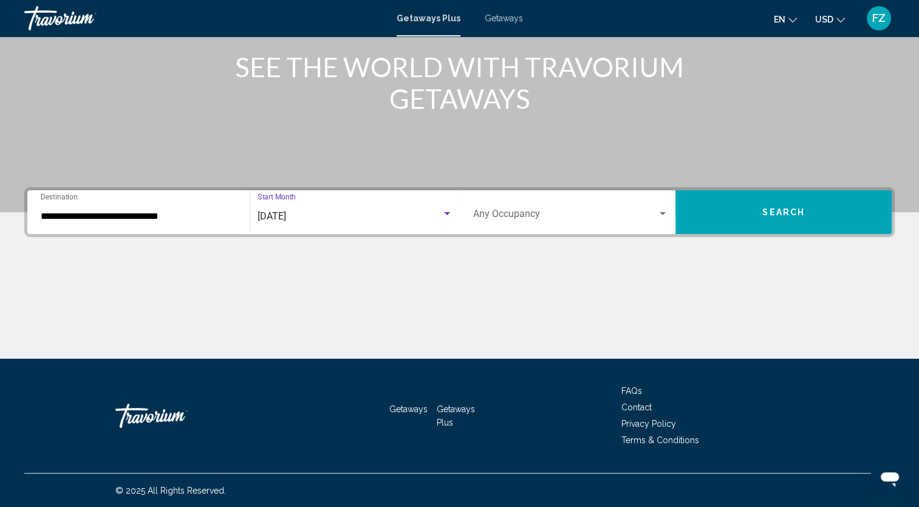
click at [661, 219] on div "Search widget" at bounding box center [571, 216] width 196 height 11
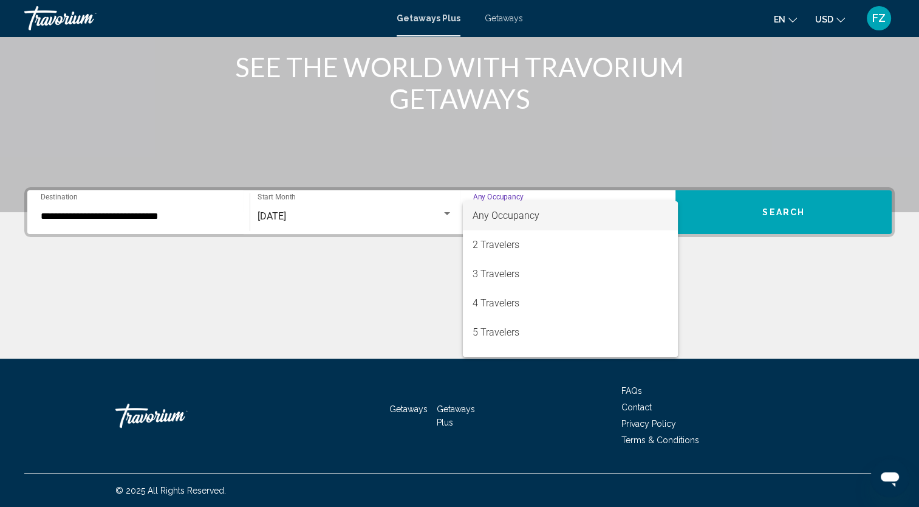
click at [771, 208] on div at bounding box center [459, 253] width 919 height 507
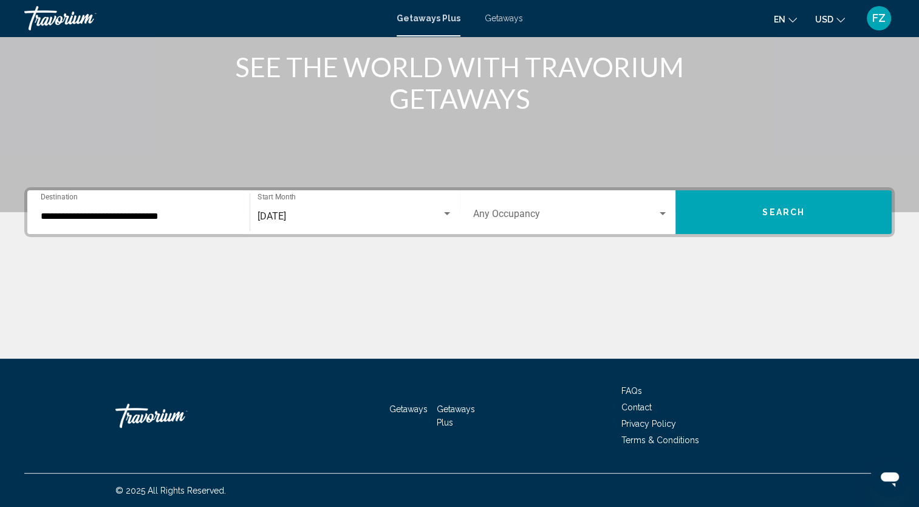
click at [787, 216] on span "Search" at bounding box center [784, 213] width 43 height 10
